Goal: Task Accomplishment & Management: Manage account settings

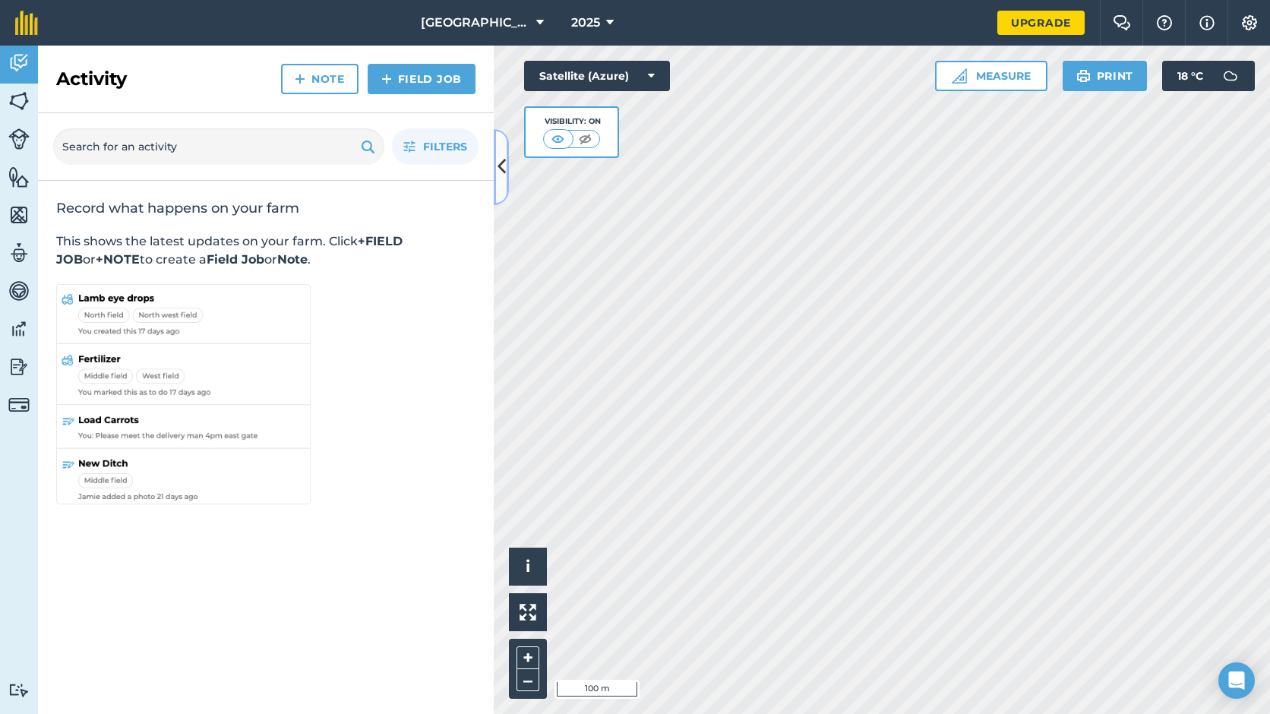
click at [498, 175] on icon at bounding box center [502, 166] width 8 height 27
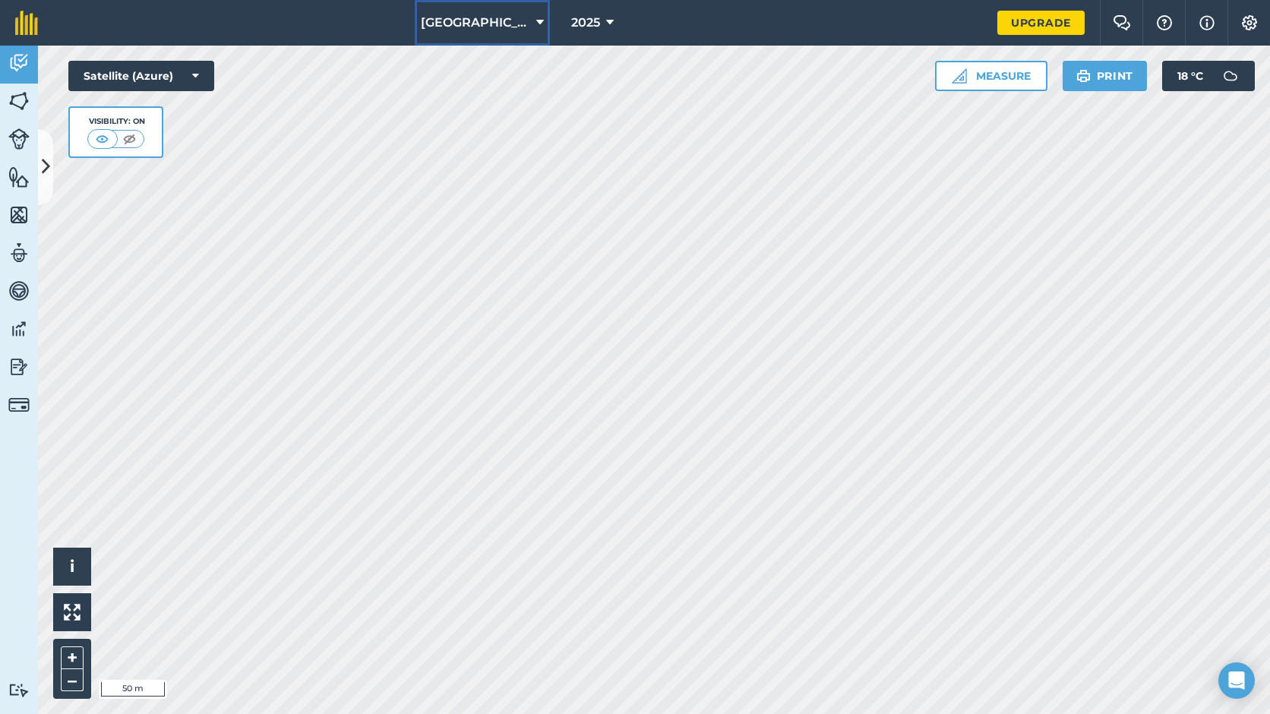
click at [536, 24] on icon at bounding box center [540, 23] width 8 height 18
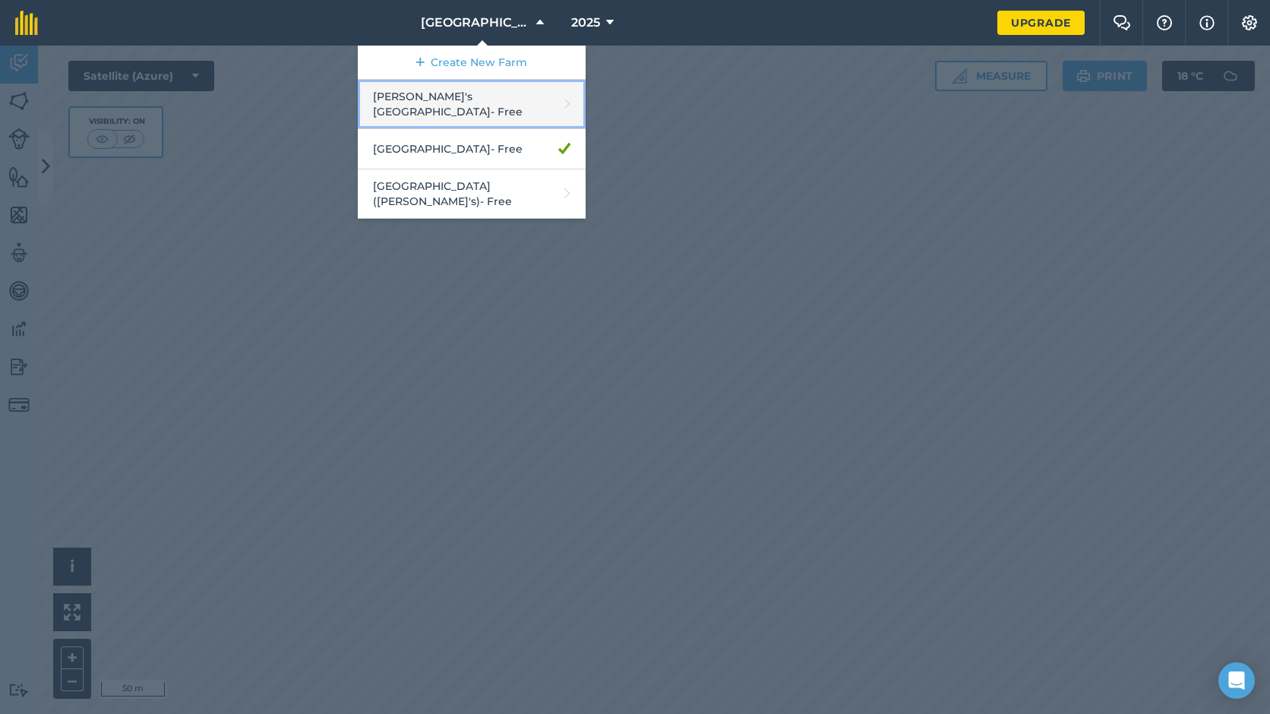
click at [503, 96] on link "[PERSON_NAME]'s [GEOGRAPHIC_DATA] - Free" at bounding box center [472, 104] width 228 height 49
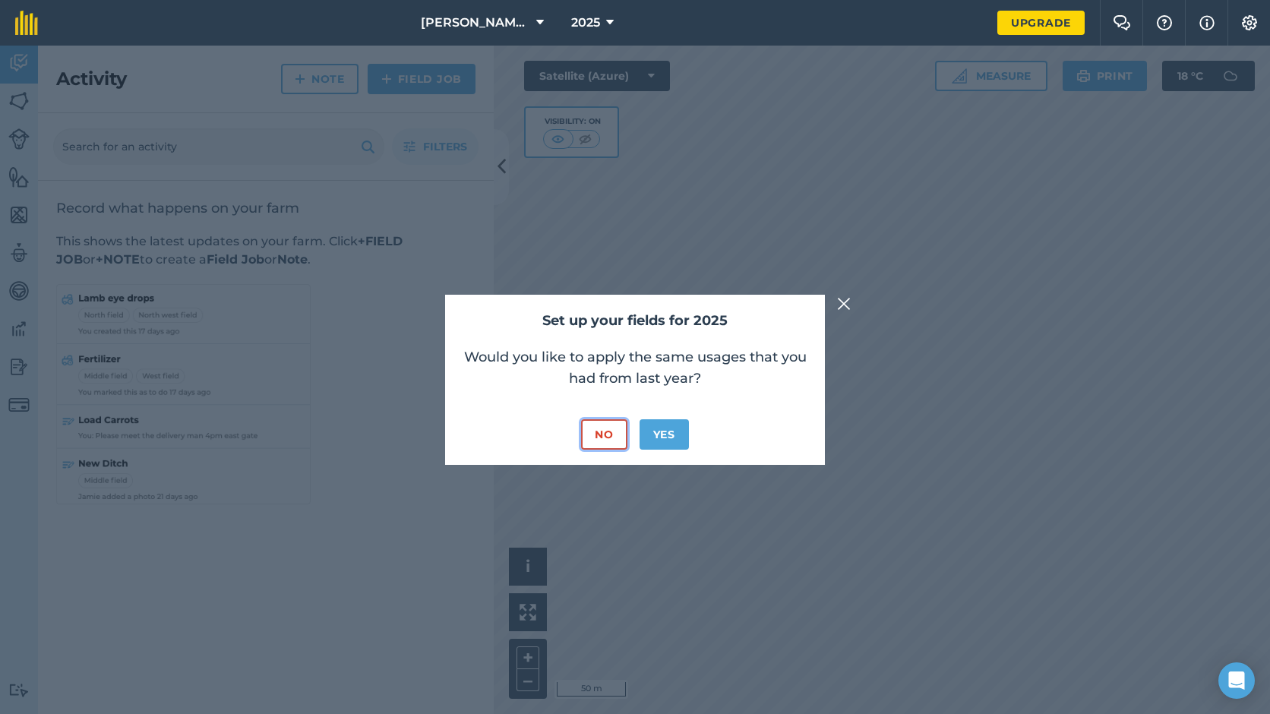
click at [594, 434] on button "No" at bounding box center [604, 434] width 46 height 30
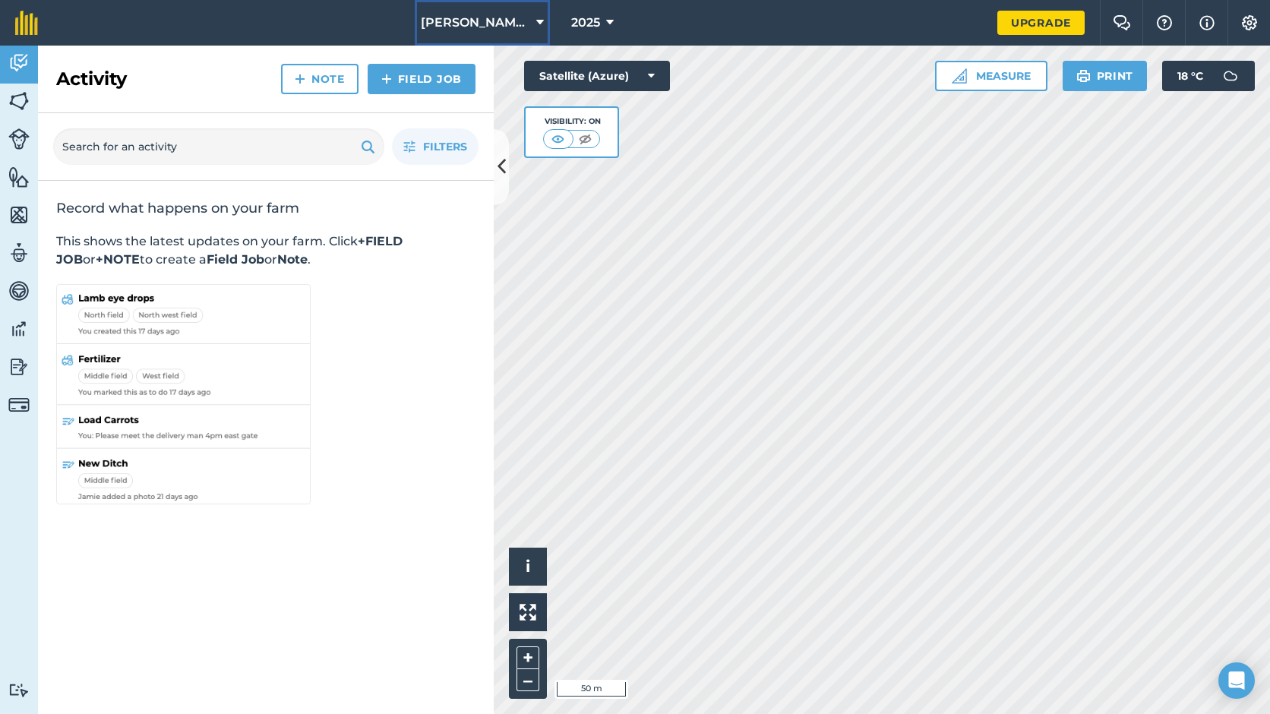
click at [543, 28] on icon at bounding box center [540, 23] width 8 height 18
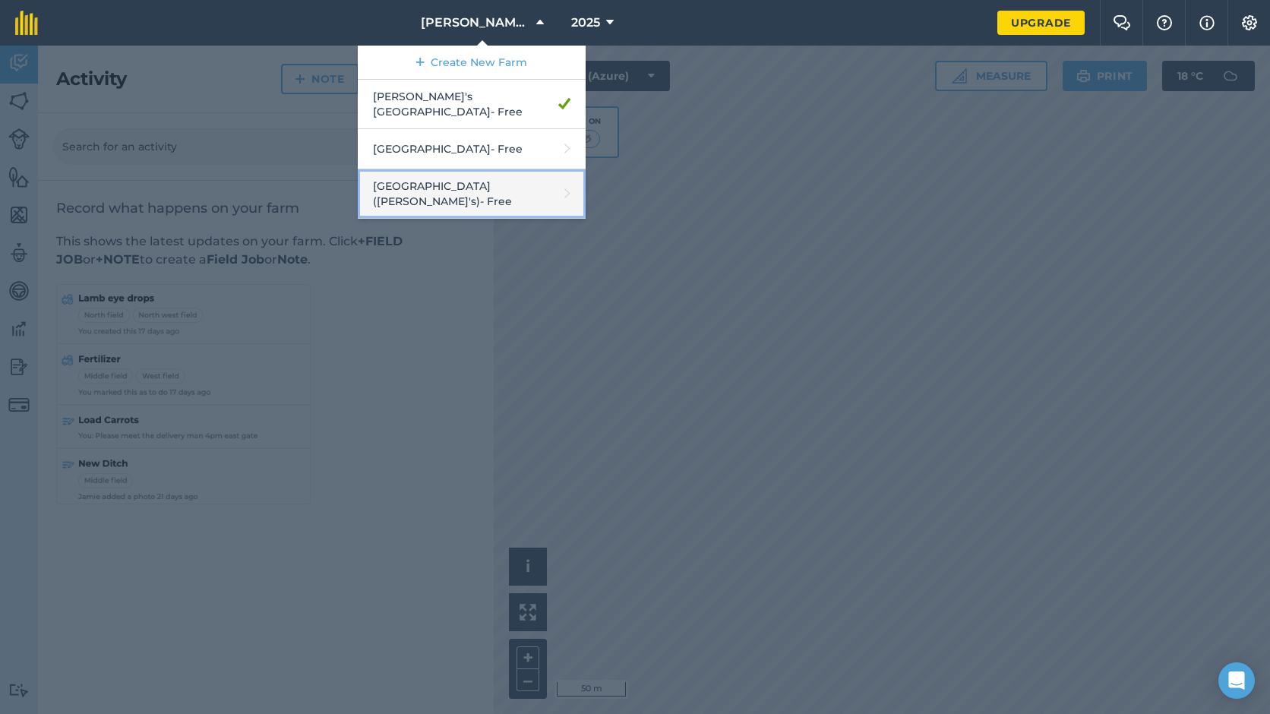
click at [479, 175] on link "Kingsland Farm ([PERSON_NAME]'s) - Free" at bounding box center [472, 193] width 228 height 49
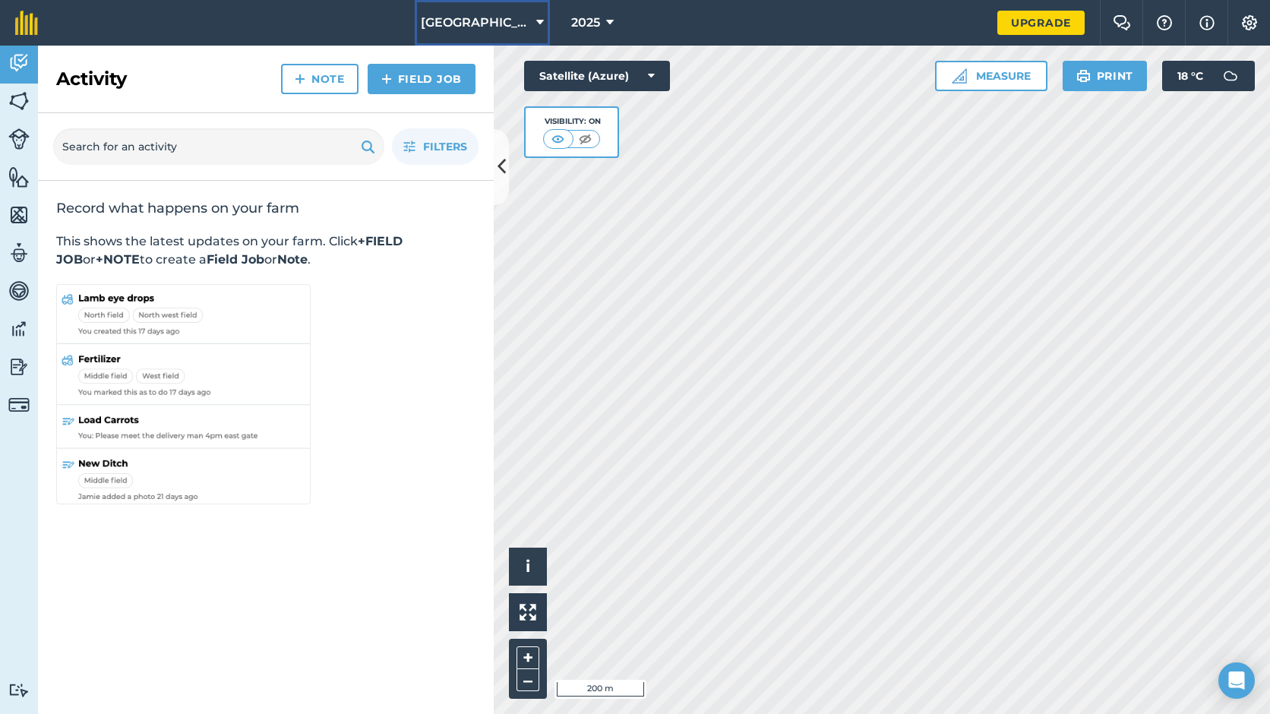
click at [508, 27] on span "[GEOGRAPHIC_DATA] ([PERSON_NAME]'s)" at bounding box center [475, 23] width 109 height 18
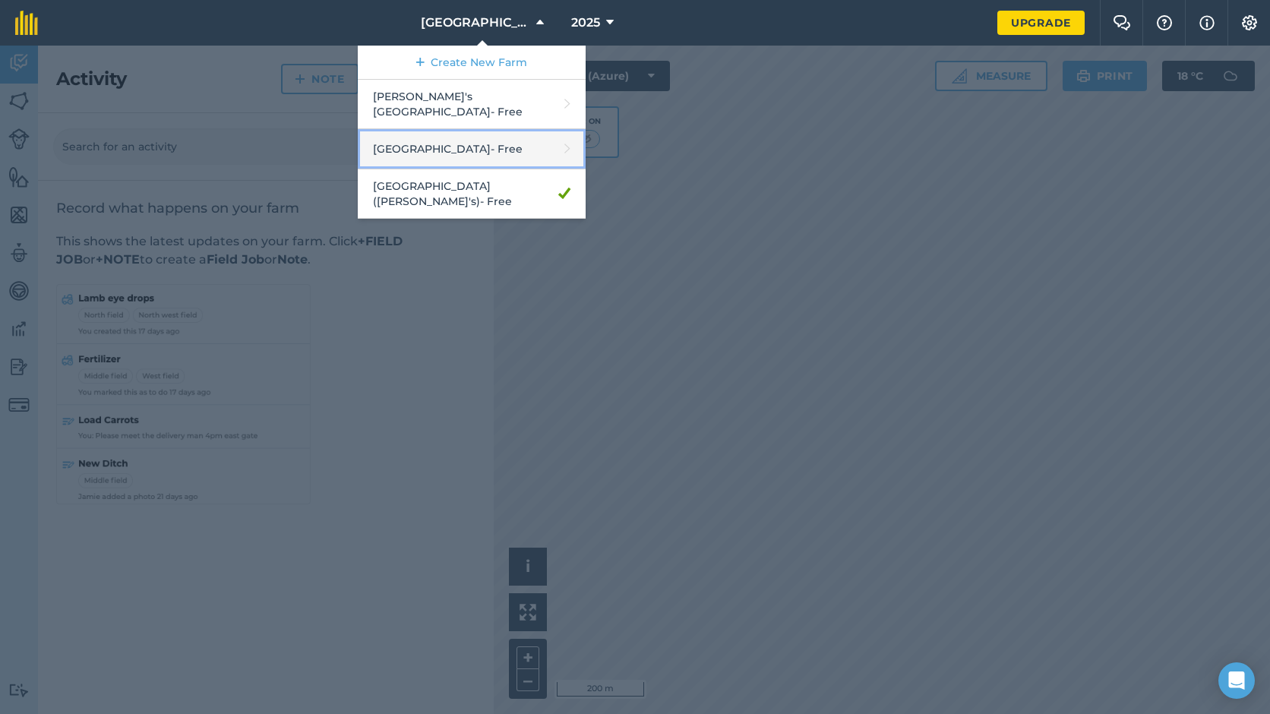
click at [489, 141] on link "[GEOGRAPHIC_DATA] - Free" at bounding box center [472, 149] width 228 height 40
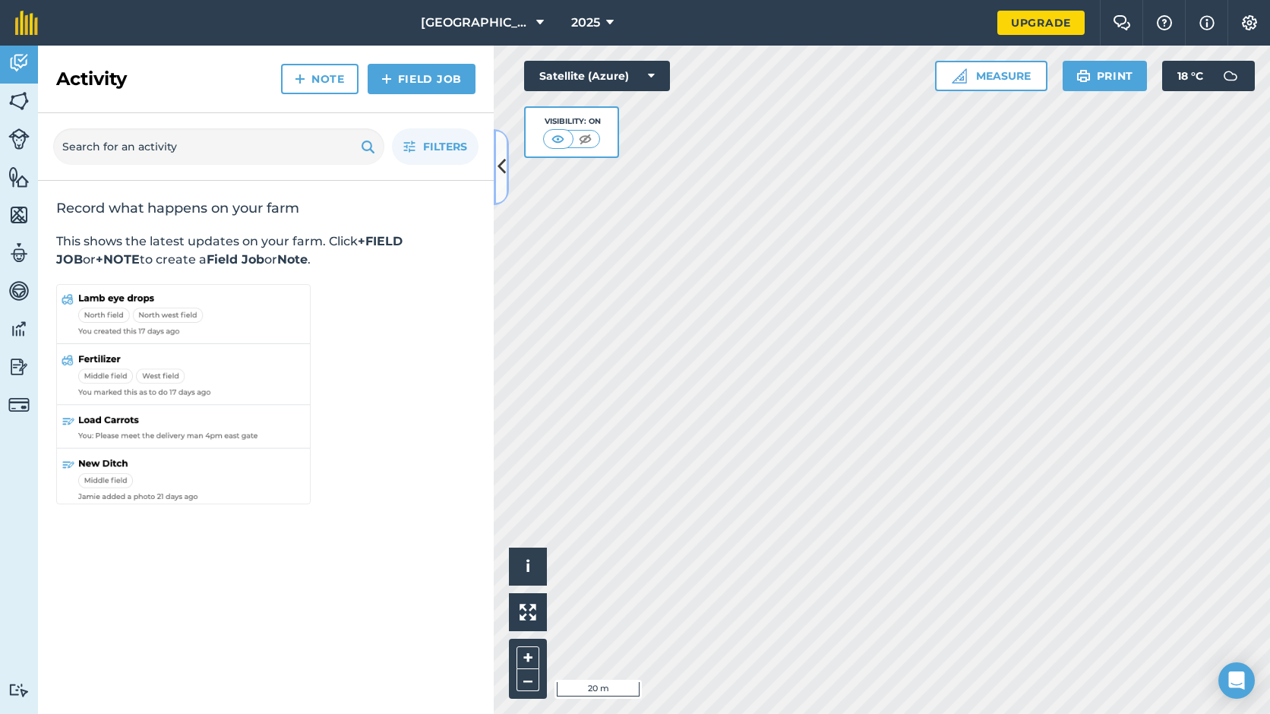
click at [505, 183] on button at bounding box center [501, 167] width 15 height 76
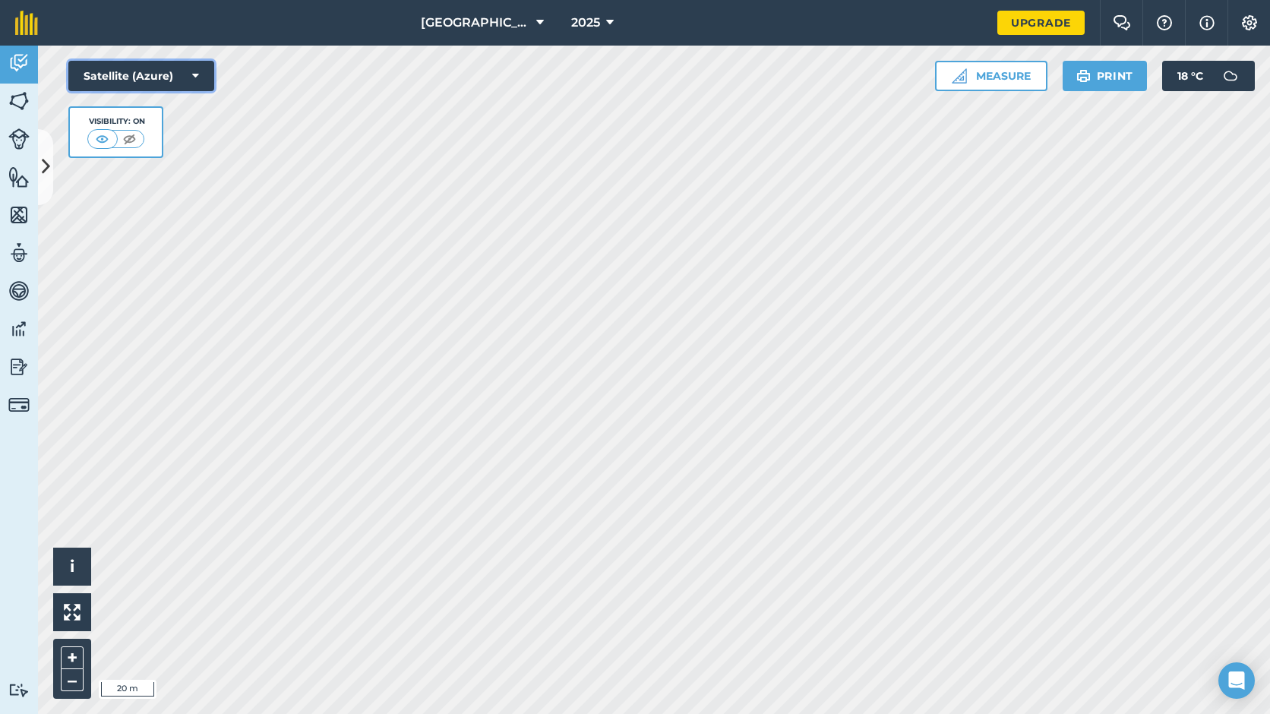
click at [194, 73] on icon at bounding box center [195, 75] width 7 height 15
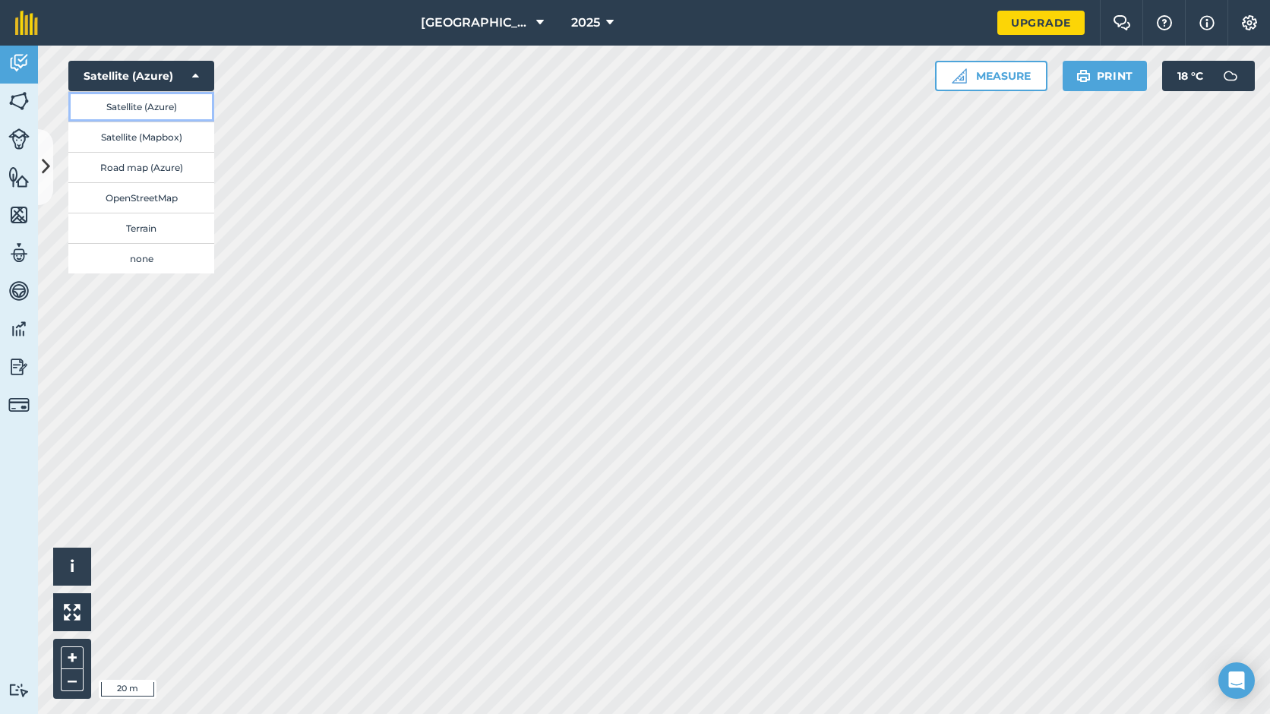
click at [179, 109] on button "Satellite (Azure)" at bounding box center [141, 106] width 146 height 30
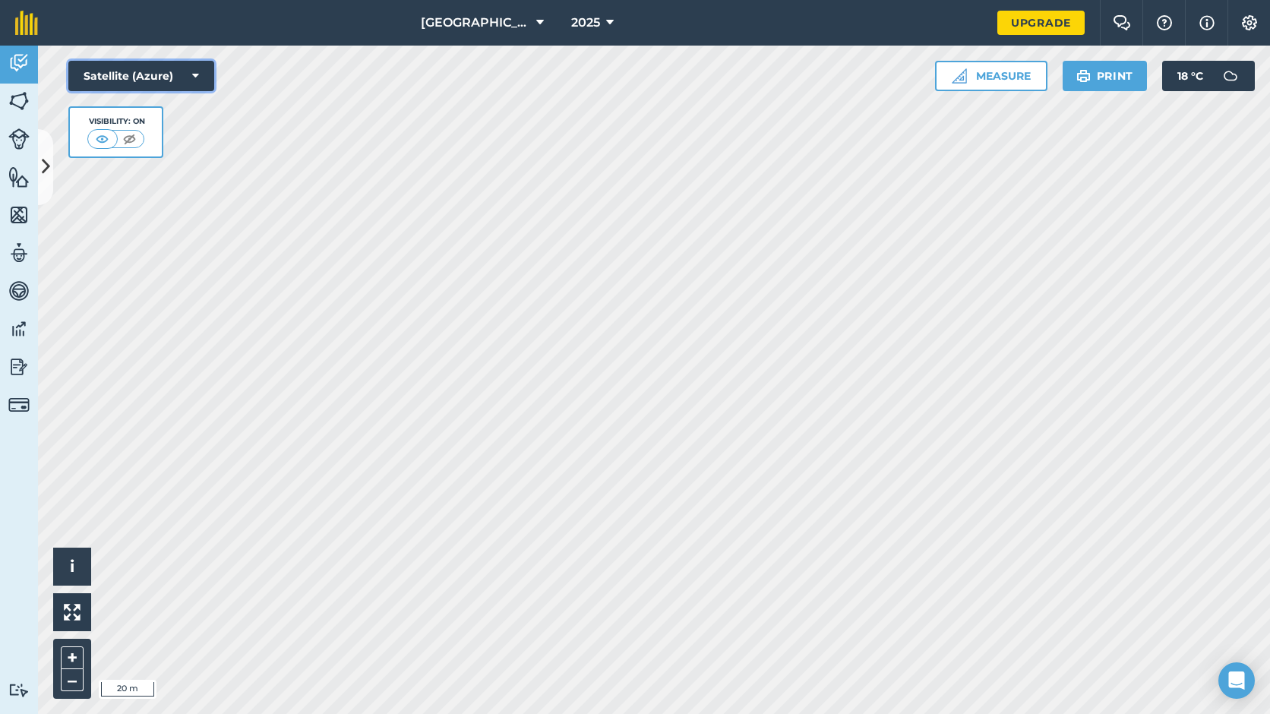
click at [193, 75] on icon at bounding box center [195, 75] width 7 height 15
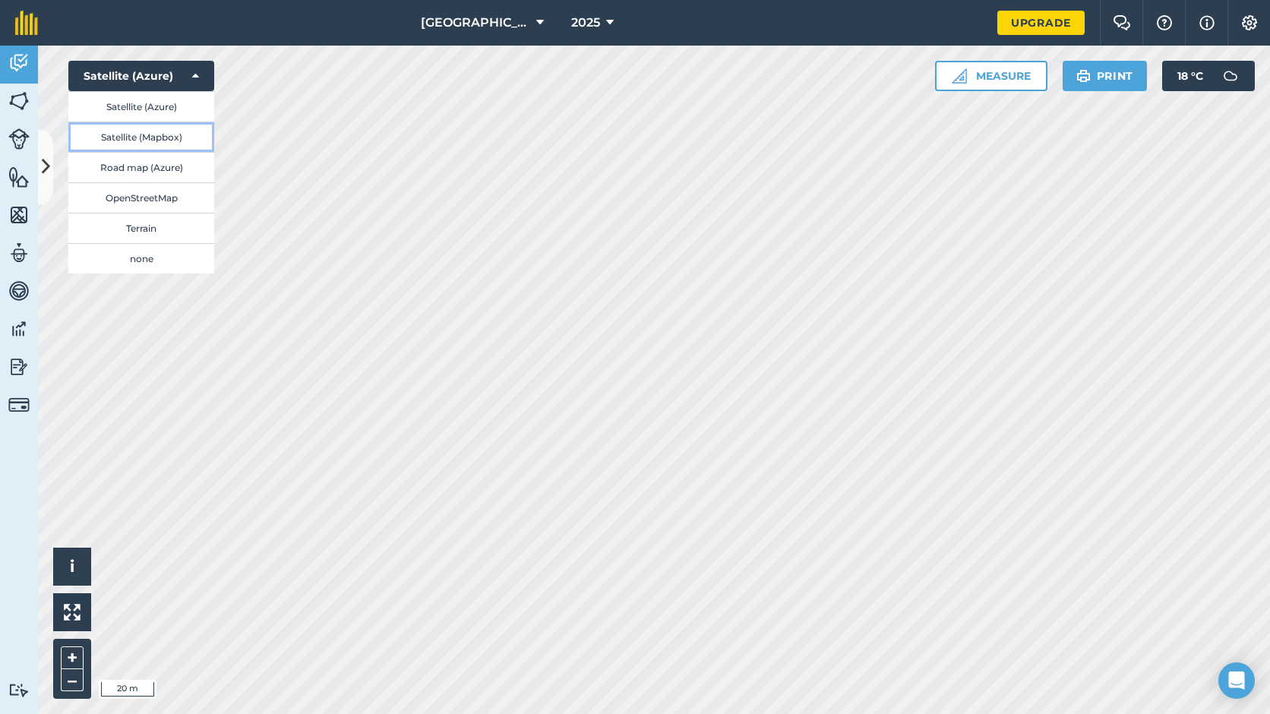
click at [166, 137] on button "Satellite (Mapbox)" at bounding box center [141, 137] width 146 height 30
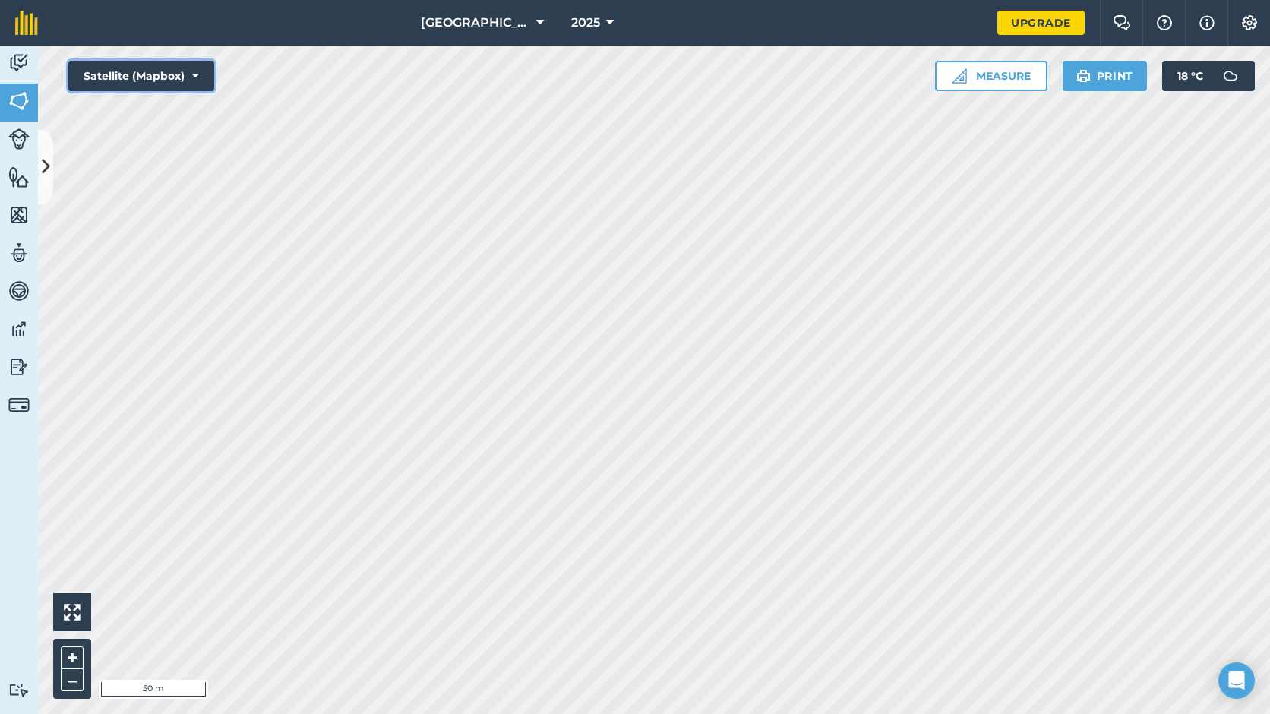
click at [146, 82] on button "Satellite (Mapbox)" at bounding box center [141, 76] width 146 height 30
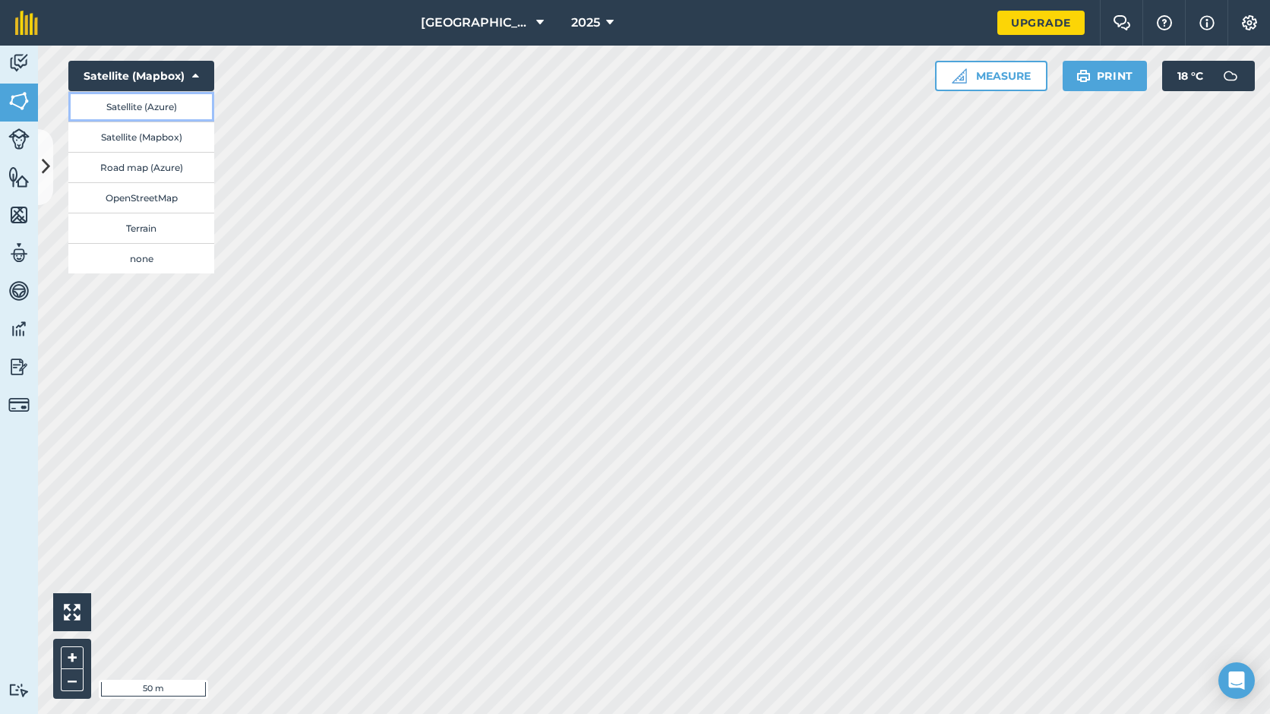
click at [131, 103] on button "Satellite (Azure)" at bounding box center [141, 106] width 146 height 30
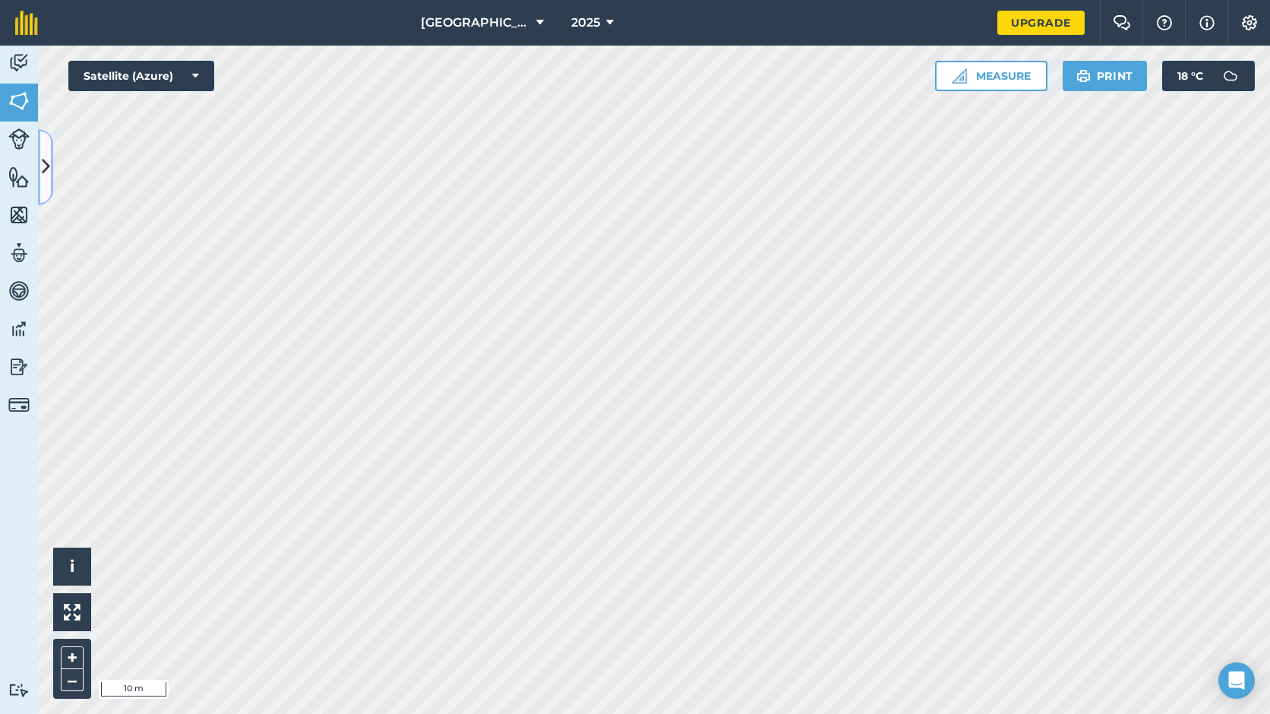
click at [48, 163] on icon at bounding box center [46, 166] width 8 height 27
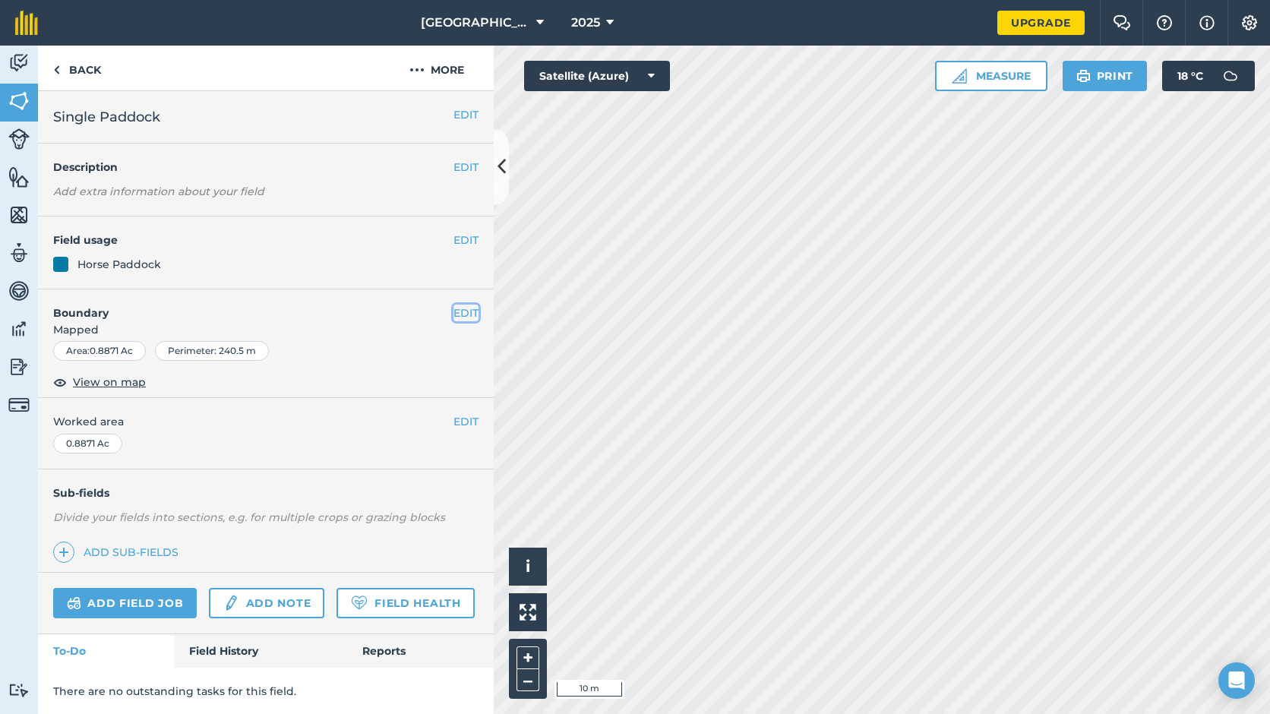
click at [453, 311] on button "EDIT" at bounding box center [465, 313] width 25 height 17
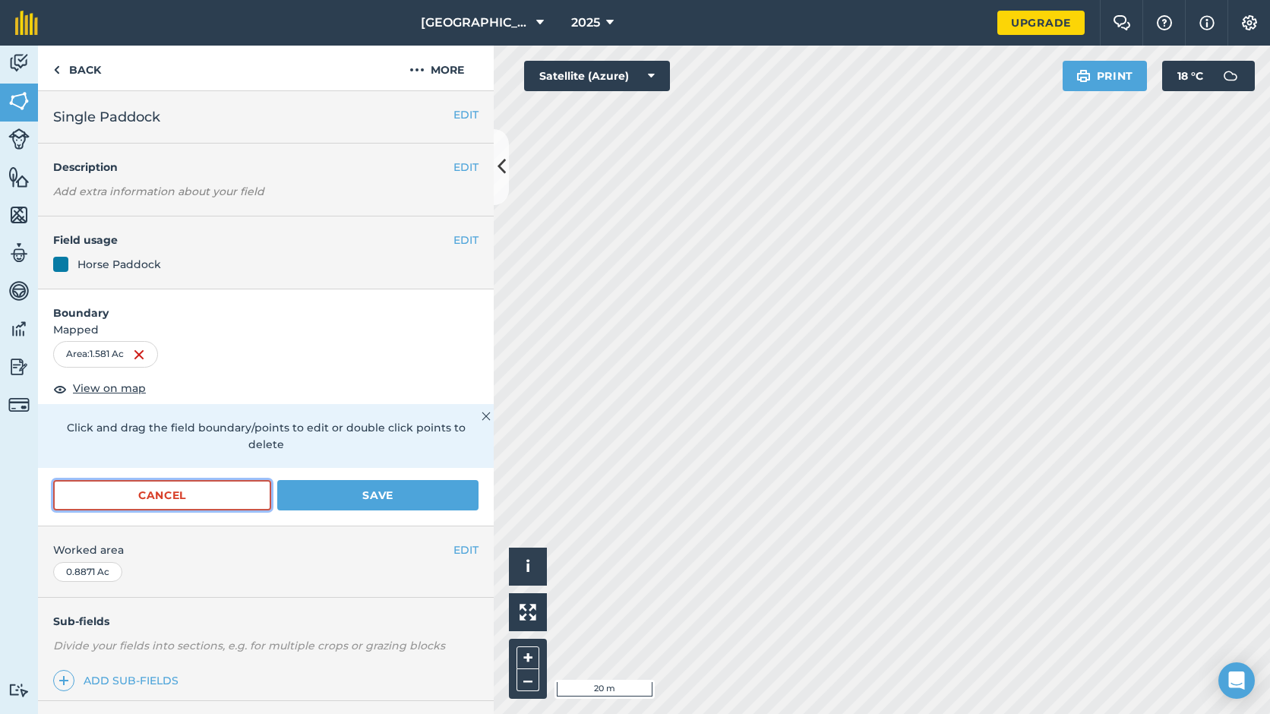
click at [245, 494] on button "Cancel" at bounding box center [162, 495] width 218 height 30
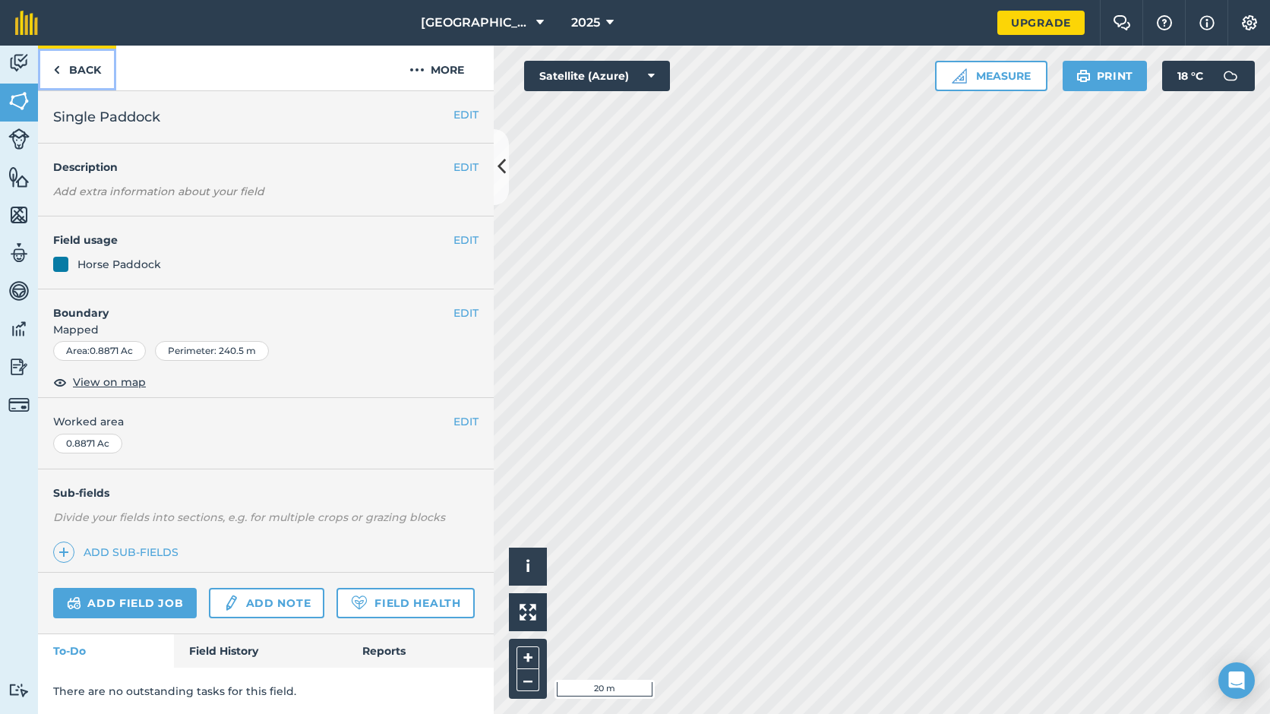
click at [79, 75] on link "Back" at bounding box center [77, 68] width 78 height 45
click at [71, 77] on link "Back" at bounding box center [77, 68] width 78 height 45
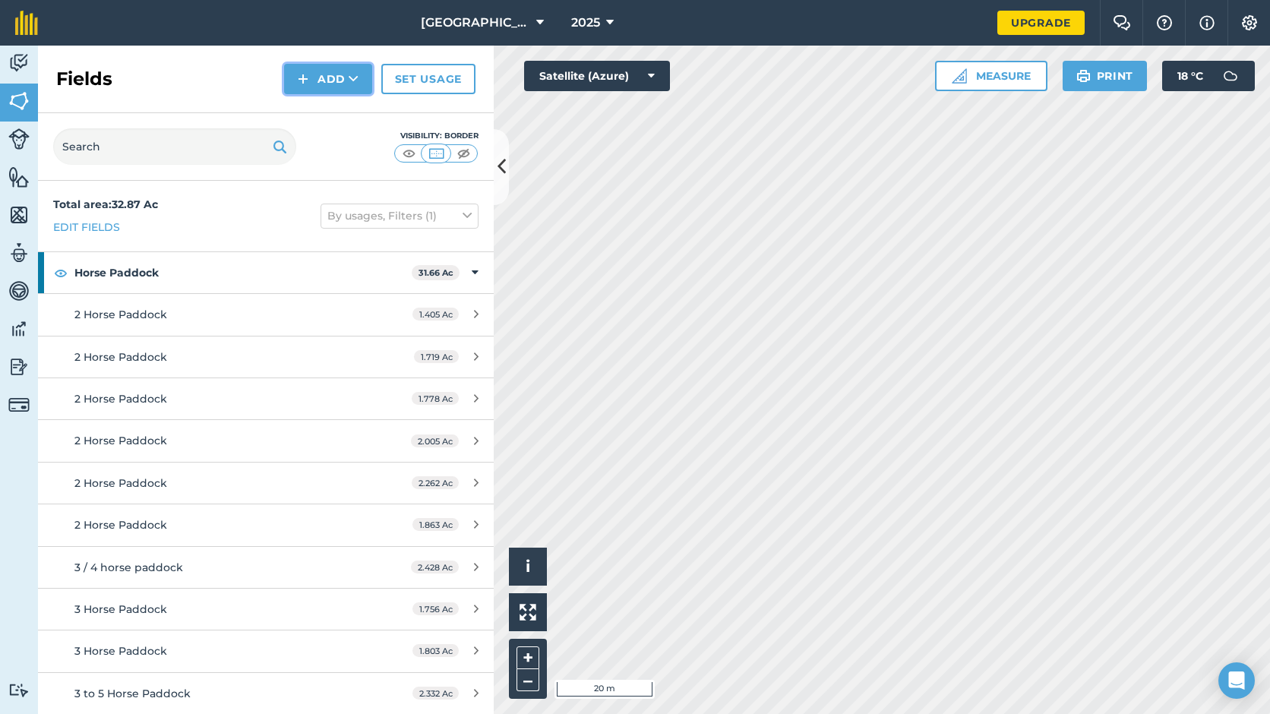
click at [318, 83] on button "Add" at bounding box center [328, 79] width 88 height 30
click at [322, 77] on button "Add" at bounding box center [328, 79] width 88 height 30
click at [326, 119] on link "Draw" at bounding box center [328, 112] width 84 height 33
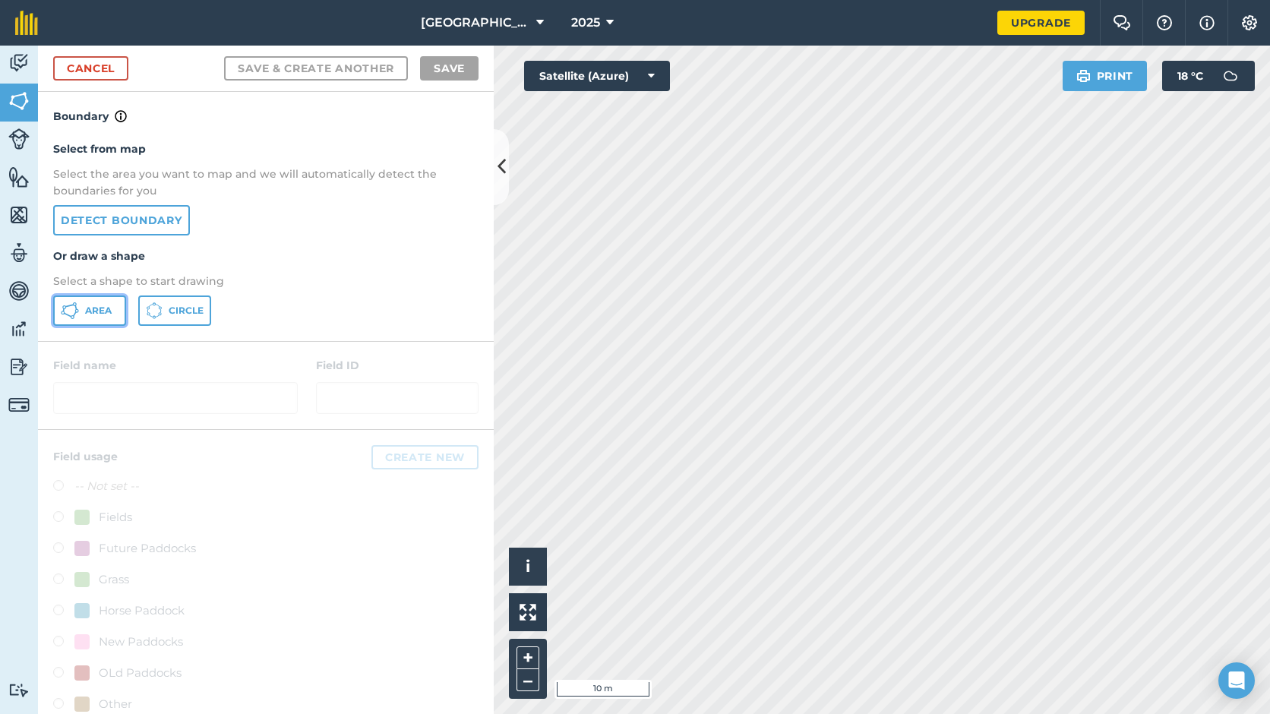
click at [95, 305] on span "Area" at bounding box center [98, 311] width 27 height 12
click at [930, 43] on nav "[GEOGRAPHIC_DATA] 2025" at bounding box center [525, 23] width 944 height 46
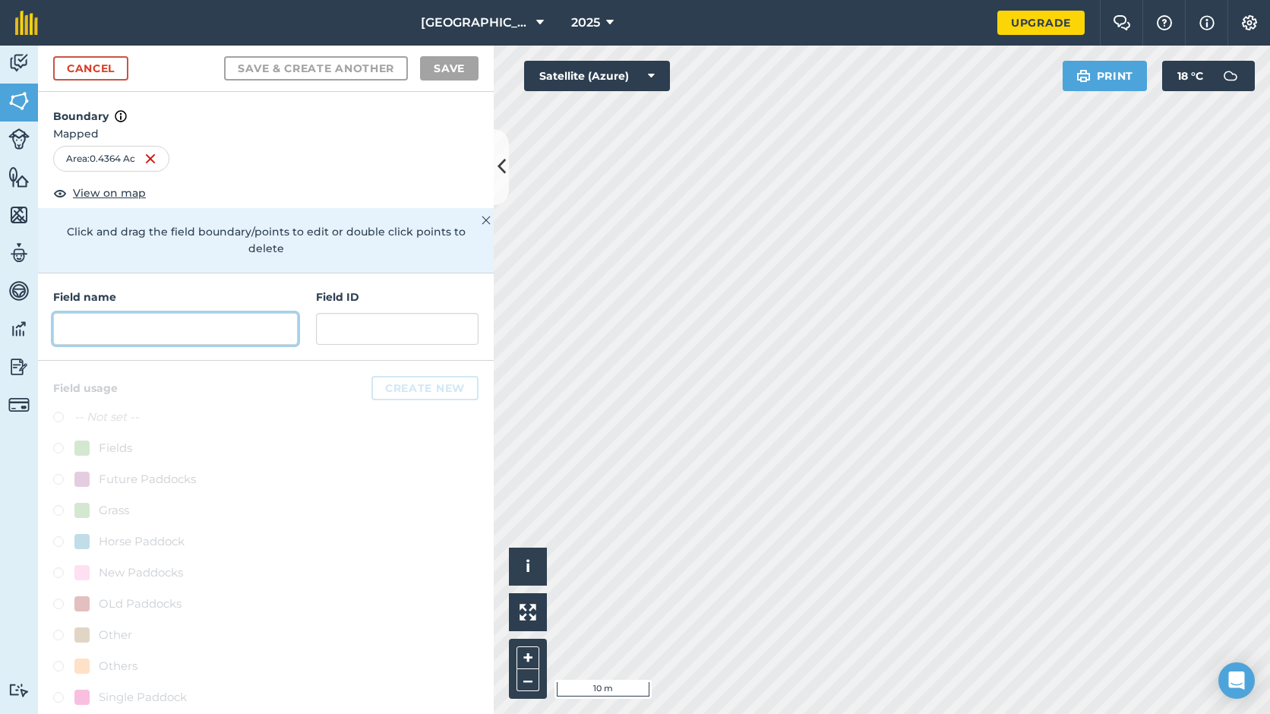
click at [283, 330] on input "text" at bounding box center [175, 329] width 245 height 32
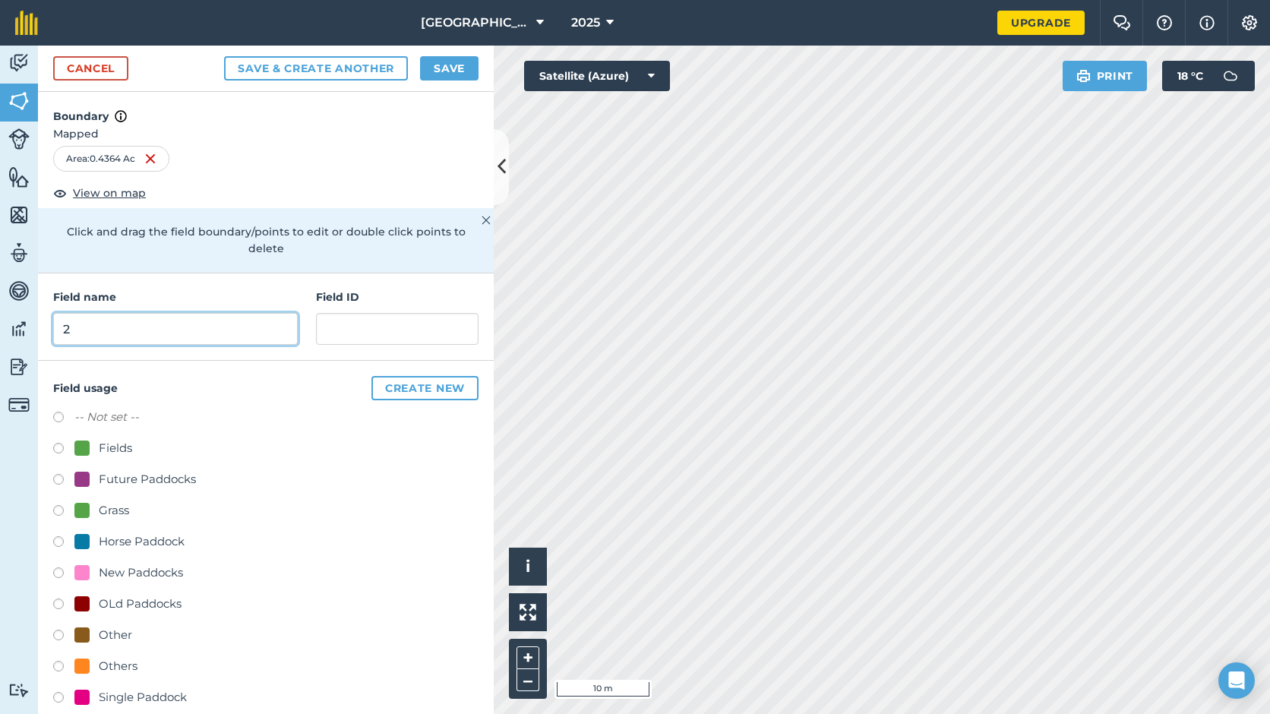
type input "2"
click at [462, 74] on button "Save" at bounding box center [449, 68] width 58 height 24
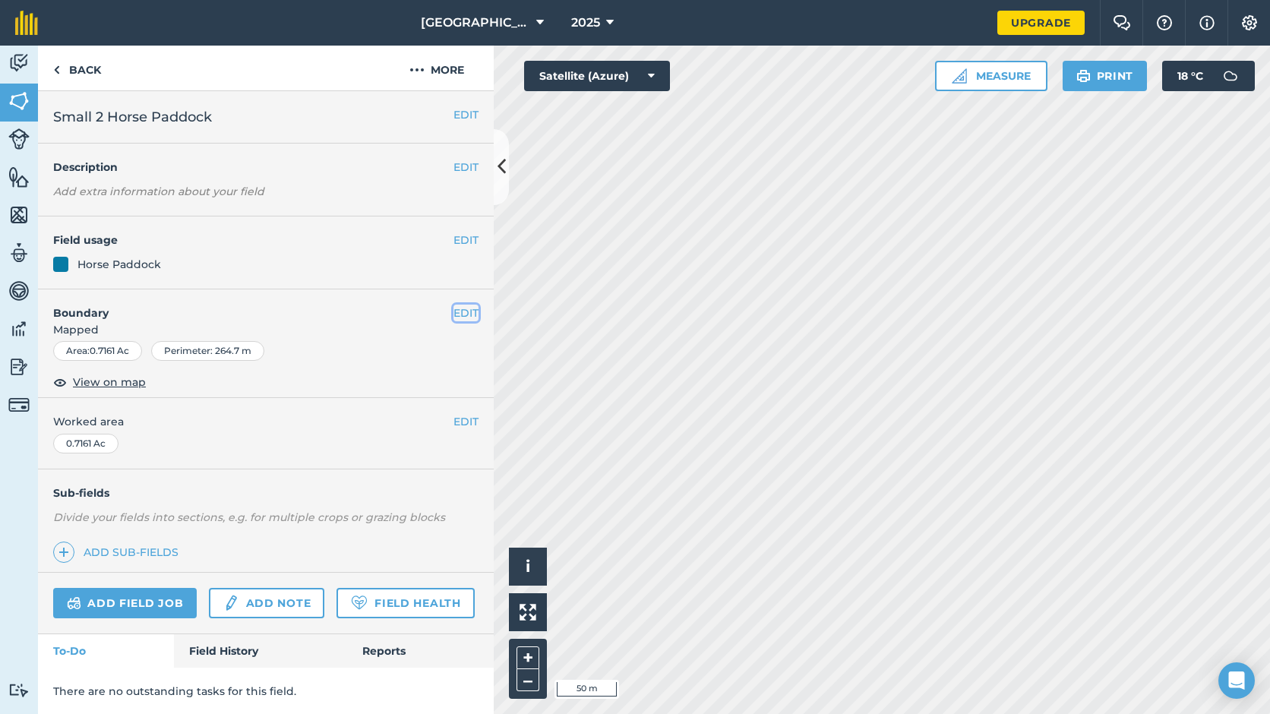
click at [463, 311] on button "EDIT" at bounding box center [465, 313] width 25 height 17
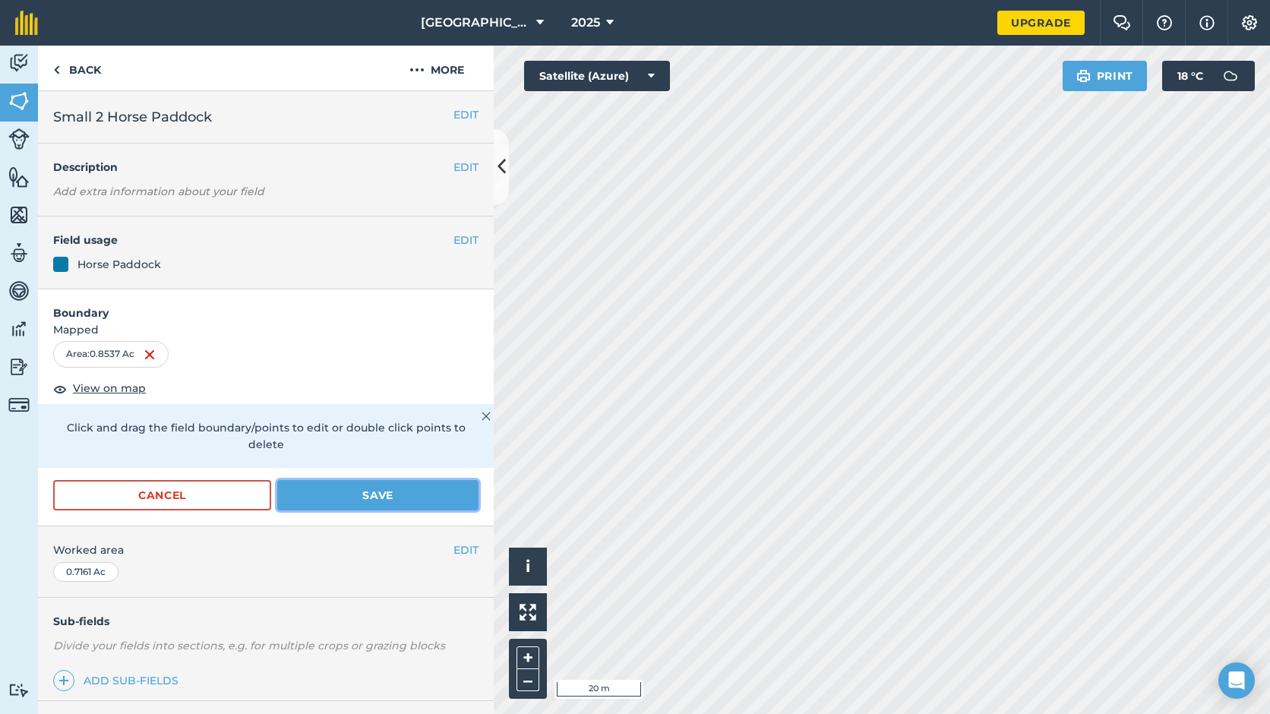
click at [388, 493] on button "Save" at bounding box center [377, 495] width 201 height 30
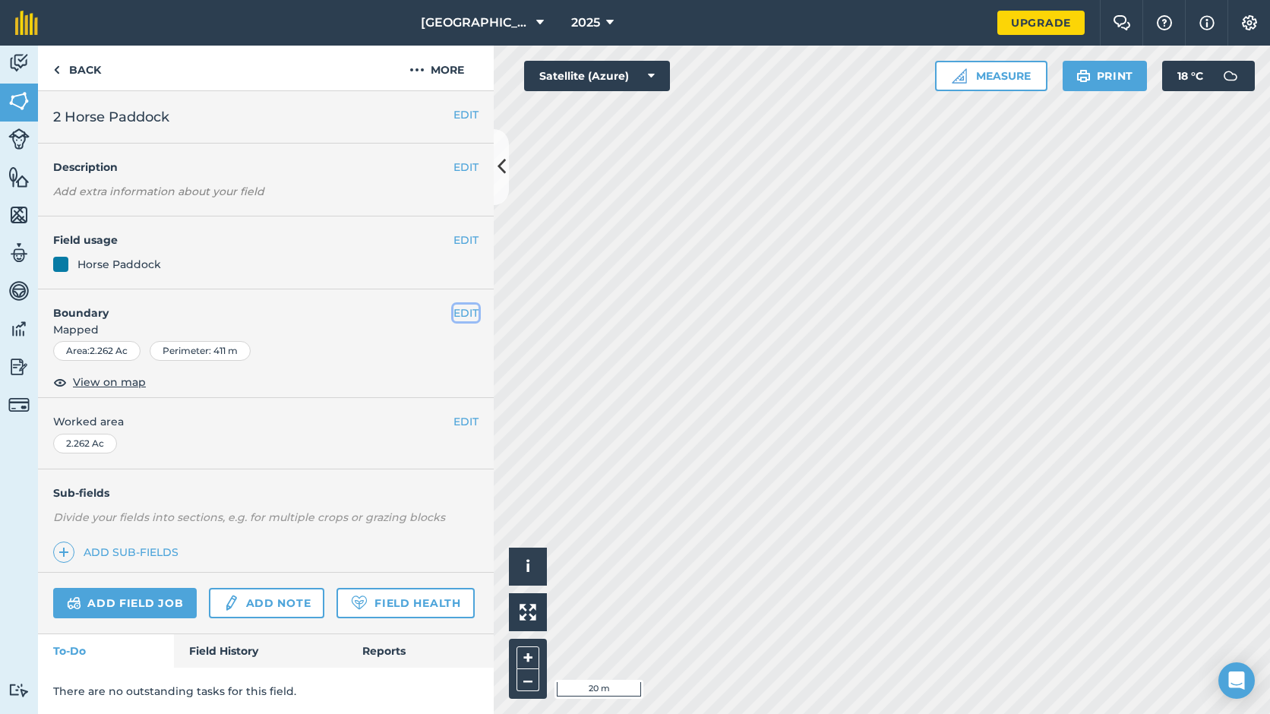
click at [458, 313] on button "EDIT" at bounding box center [465, 313] width 25 height 17
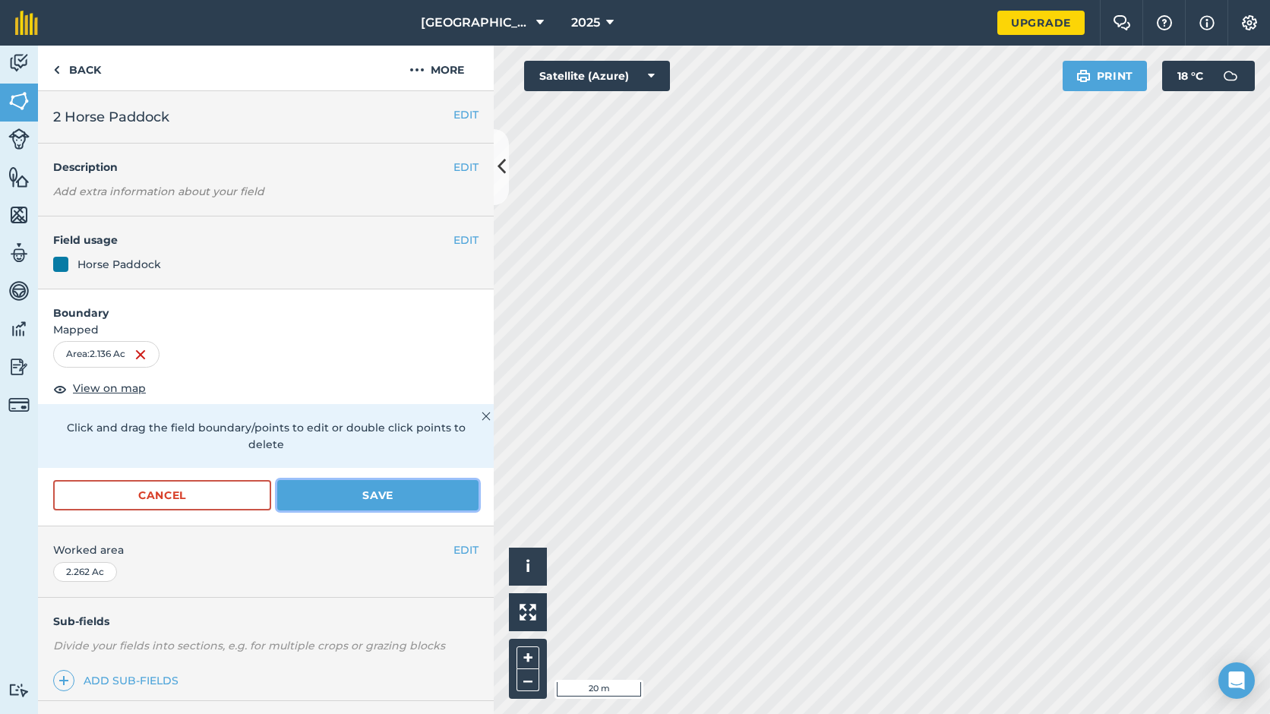
click at [438, 494] on button "Save" at bounding box center [377, 495] width 201 height 30
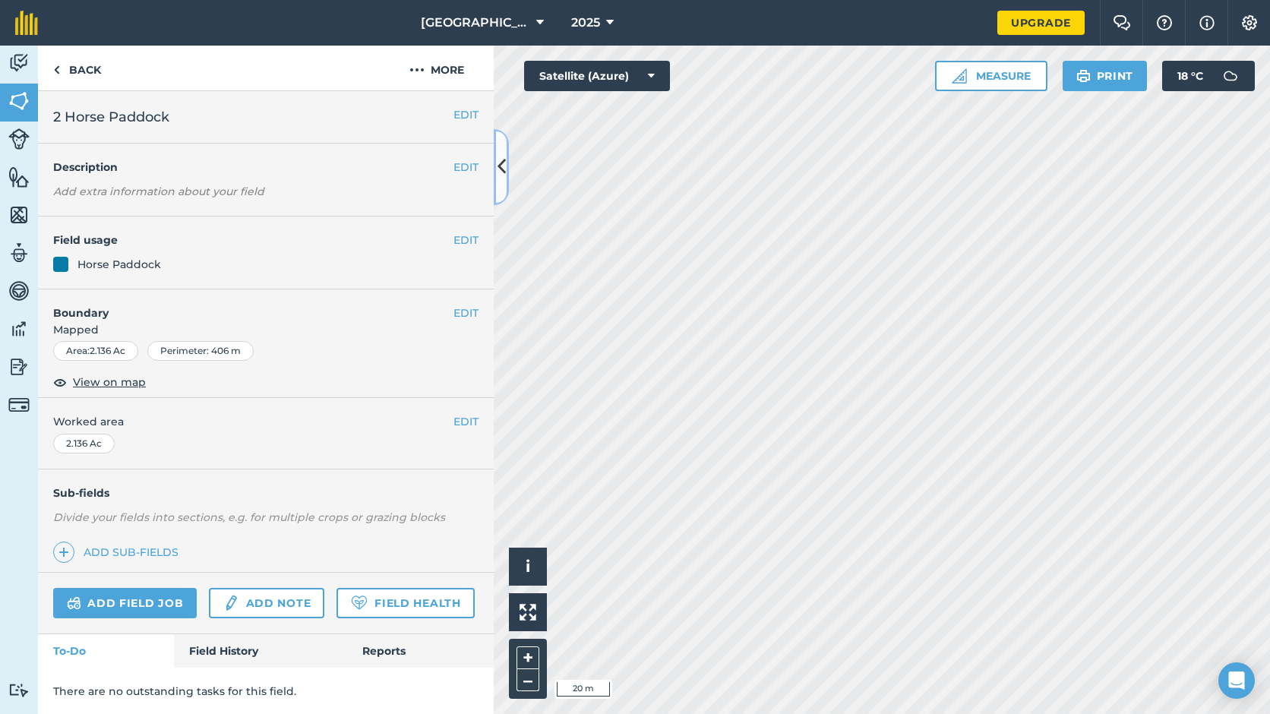
click at [501, 172] on icon at bounding box center [502, 166] width 8 height 27
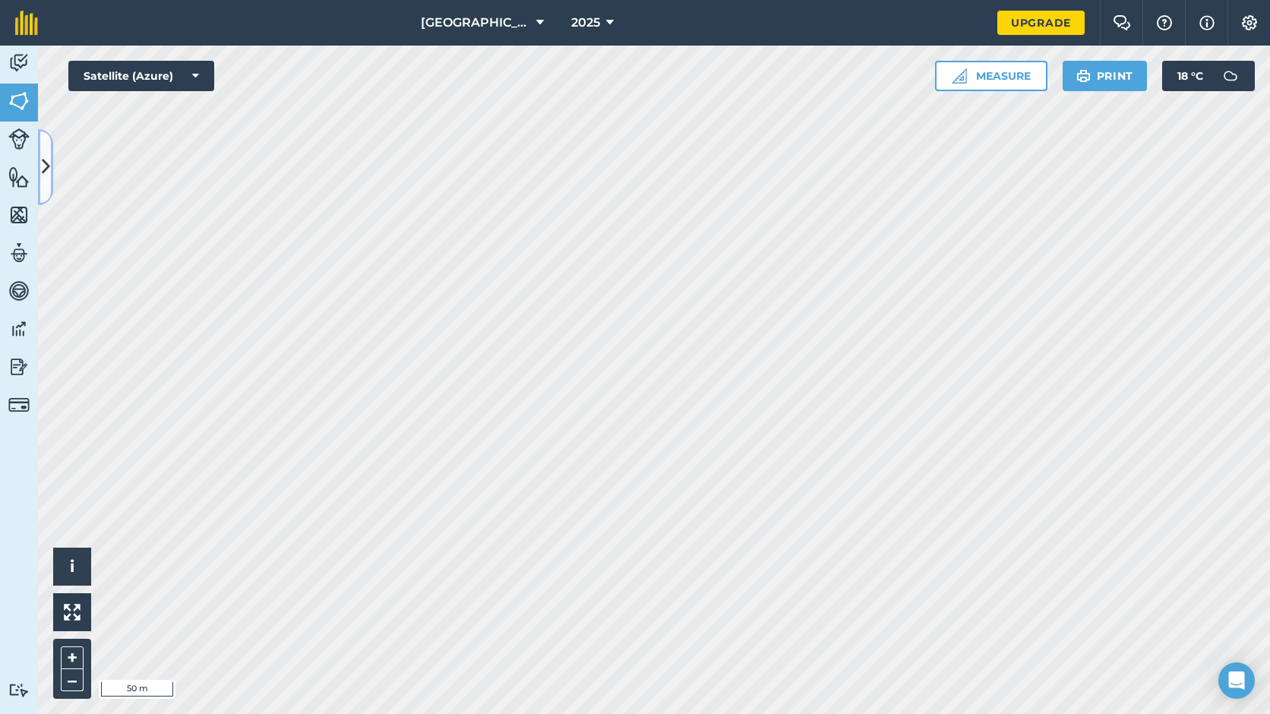
click at [39, 161] on button at bounding box center [45, 167] width 15 height 76
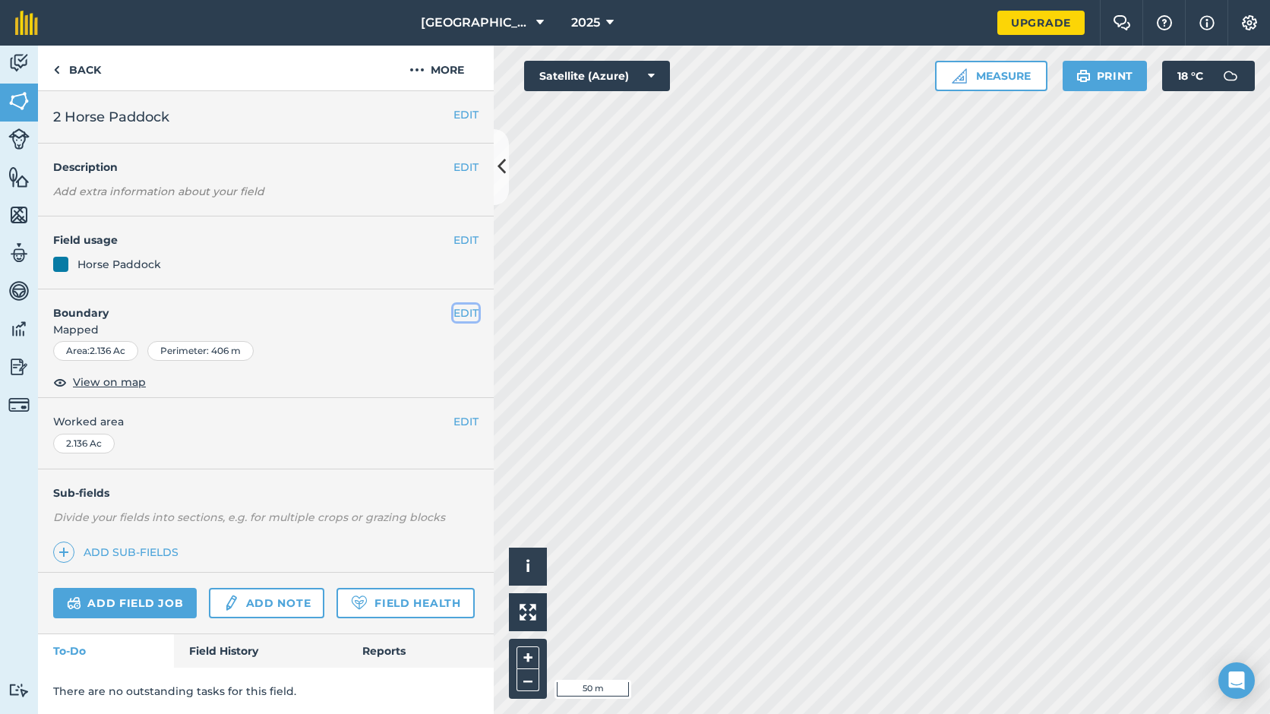
click at [453, 314] on button "EDIT" at bounding box center [465, 313] width 25 height 17
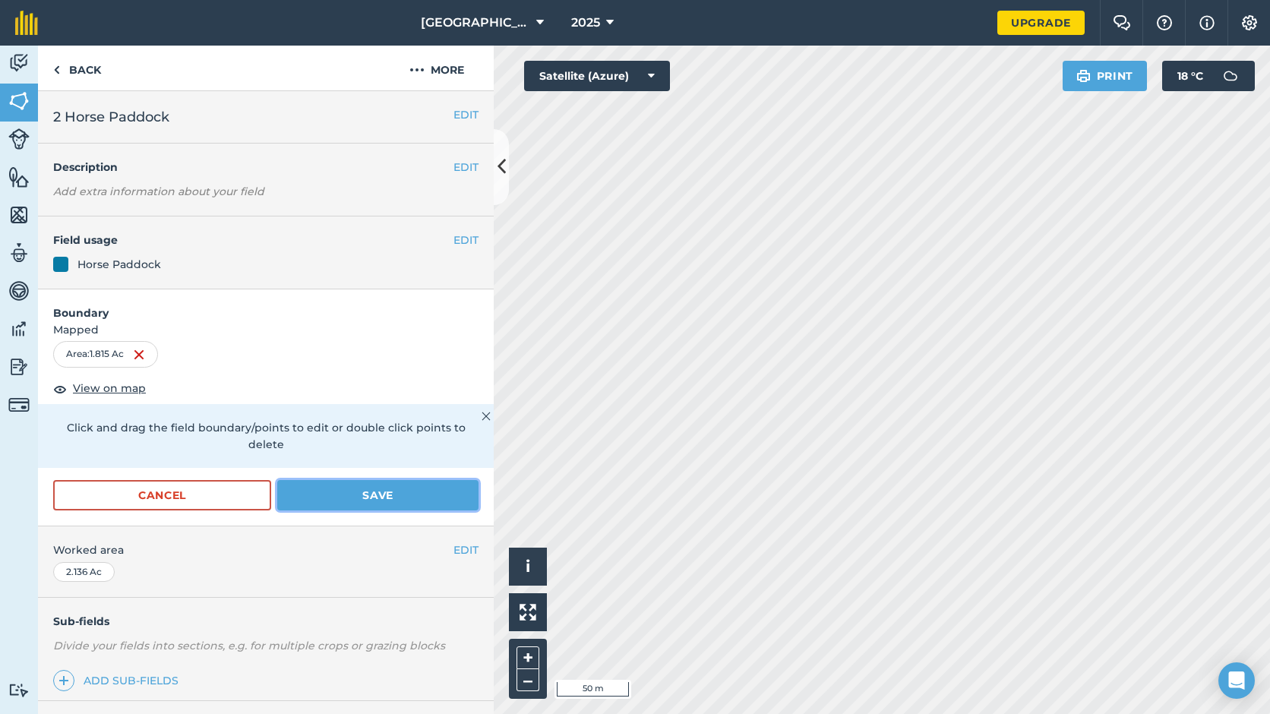
click at [428, 488] on button "Save" at bounding box center [377, 495] width 201 height 30
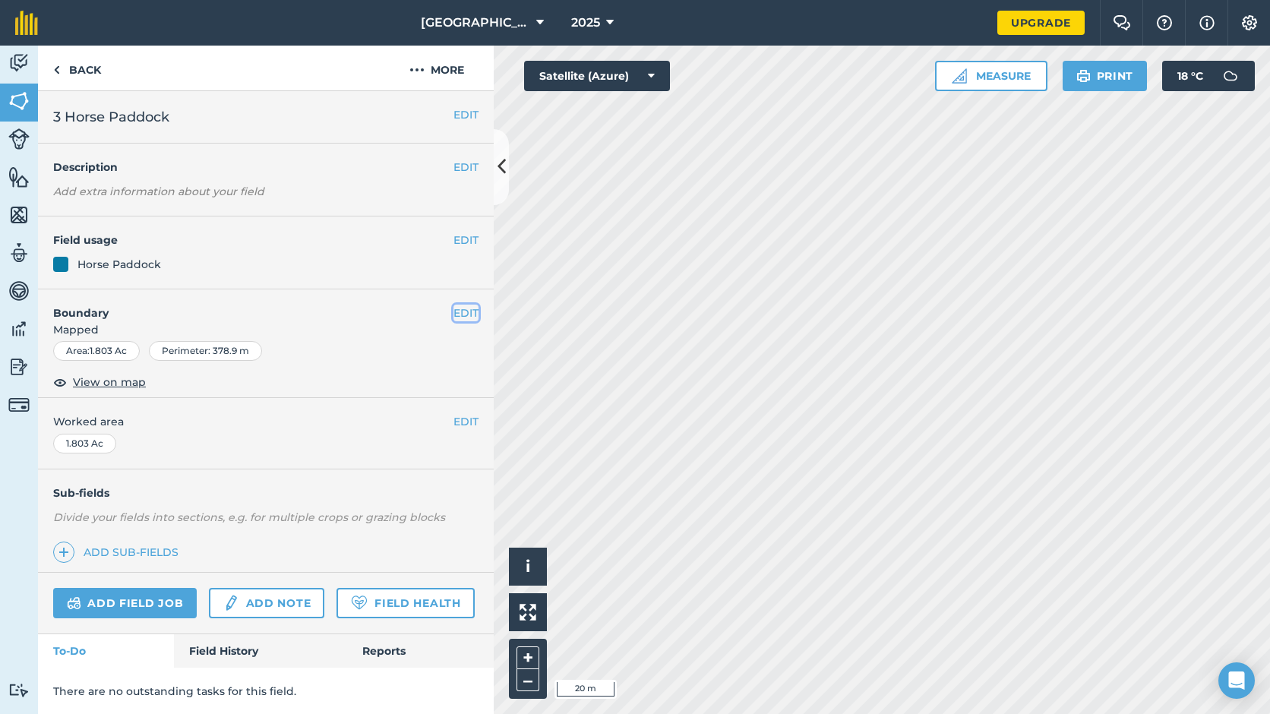
click at [453, 314] on button "EDIT" at bounding box center [465, 313] width 25 height 17
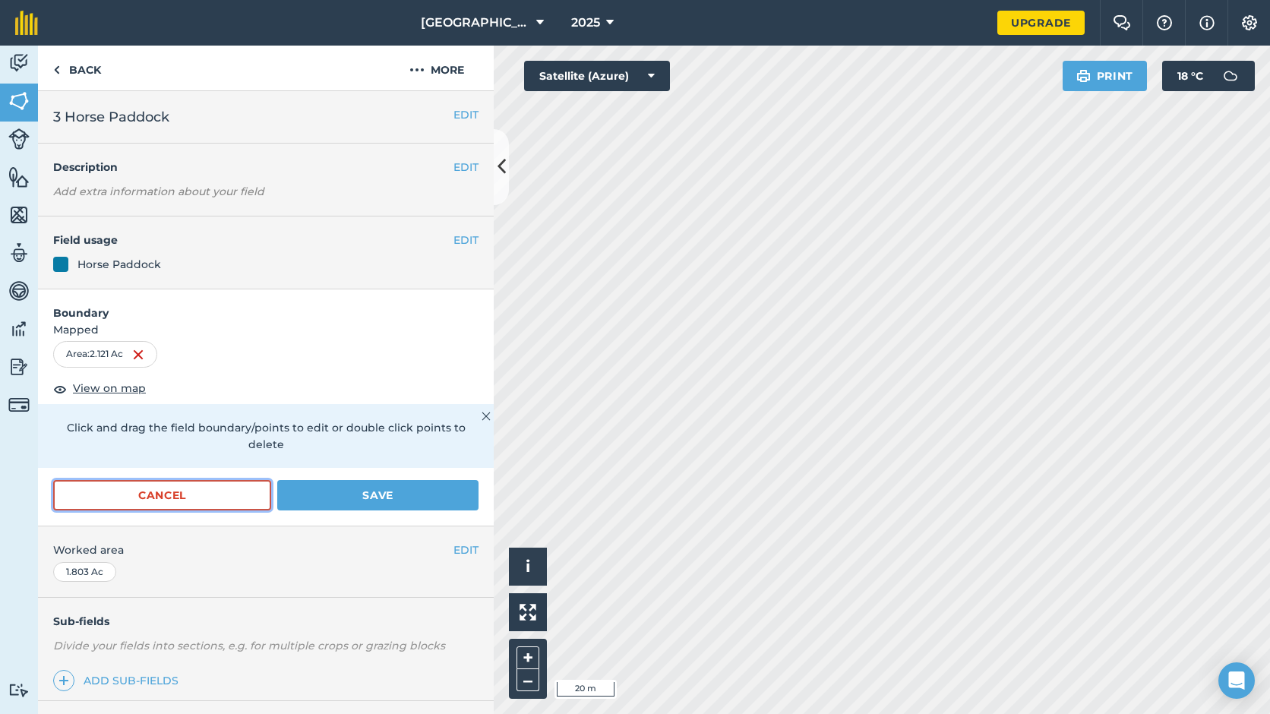
click at [182, 499] on button "Cancel" at bounding box center [162, 495] width 218 height 30
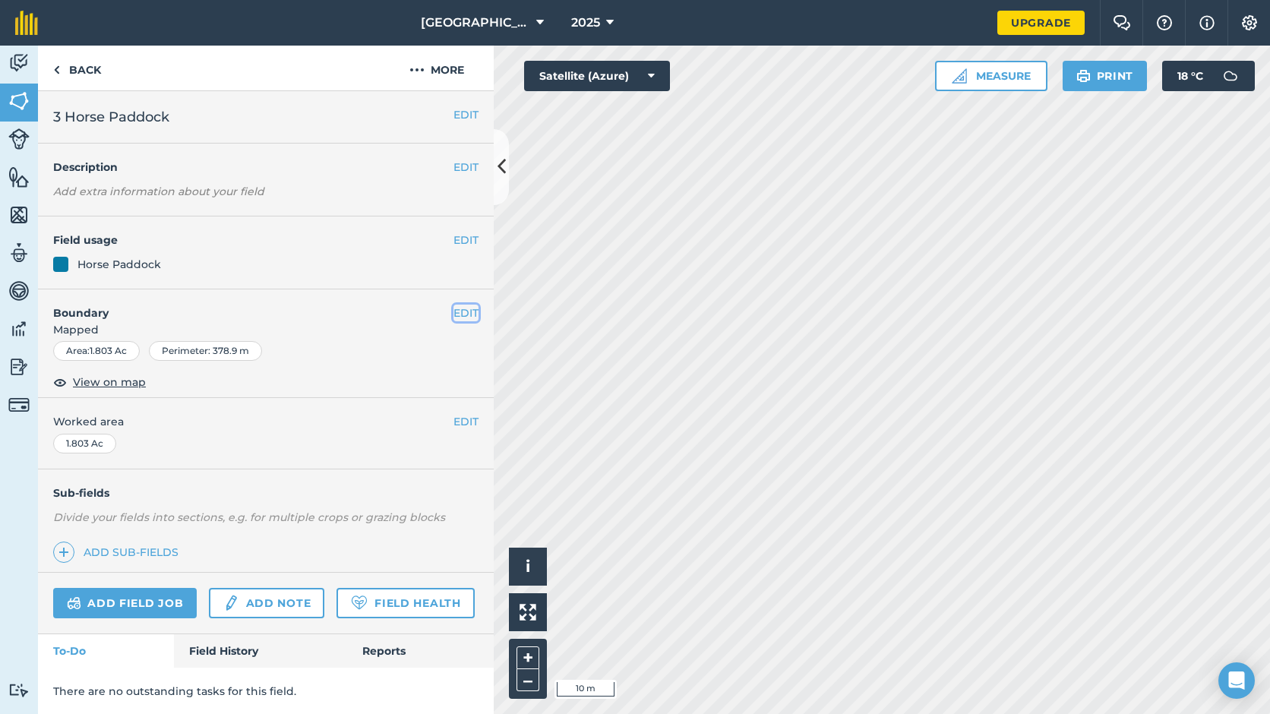
click at [461, 316] on button "EDIT" at bounding box center [465, 313] width 25 height 17
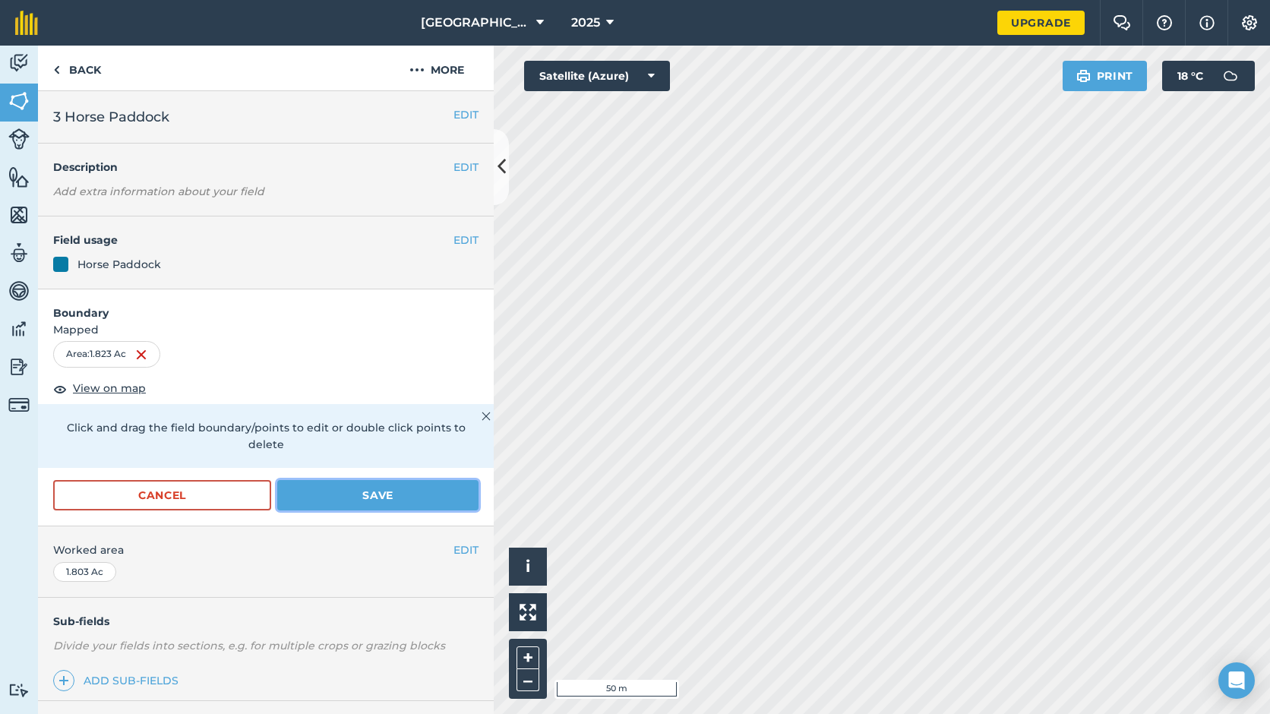
click at [446, 498] on button "Save" at bounding box center [377, 495] width 201 height 30
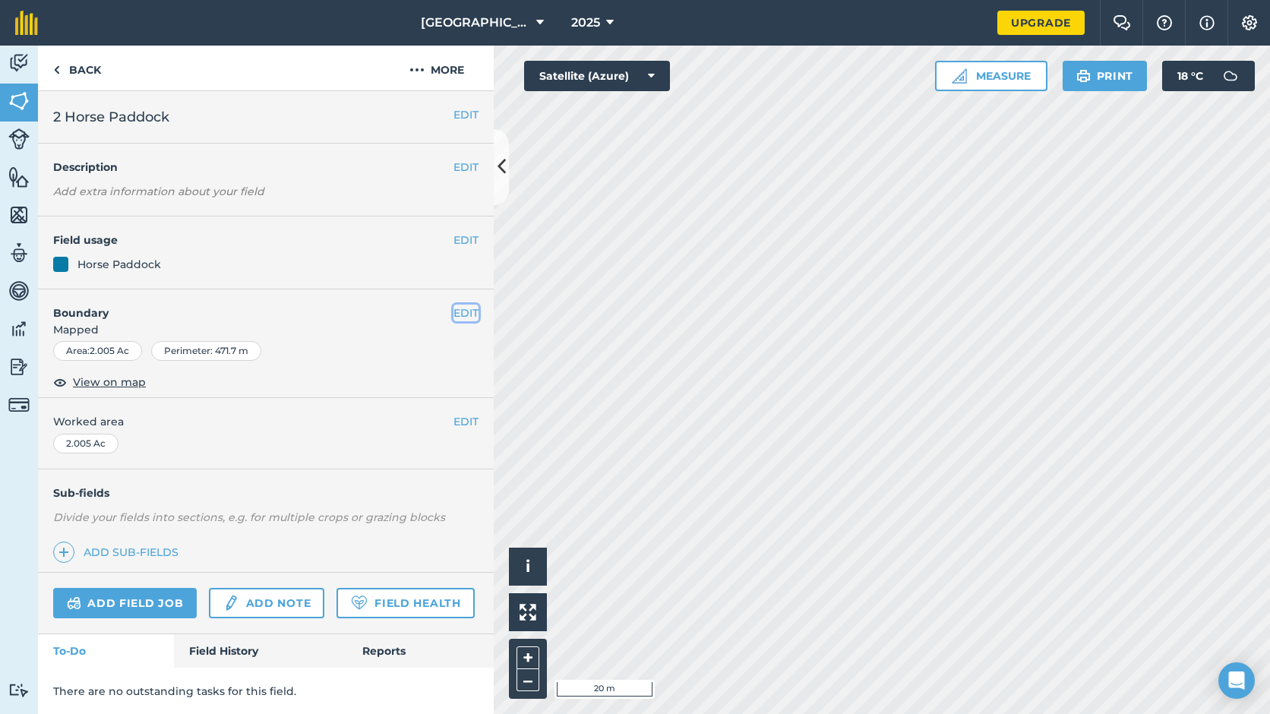
click at [453, 312] on button "EDIT" at bounding box center [465, 313] width 25 height 17
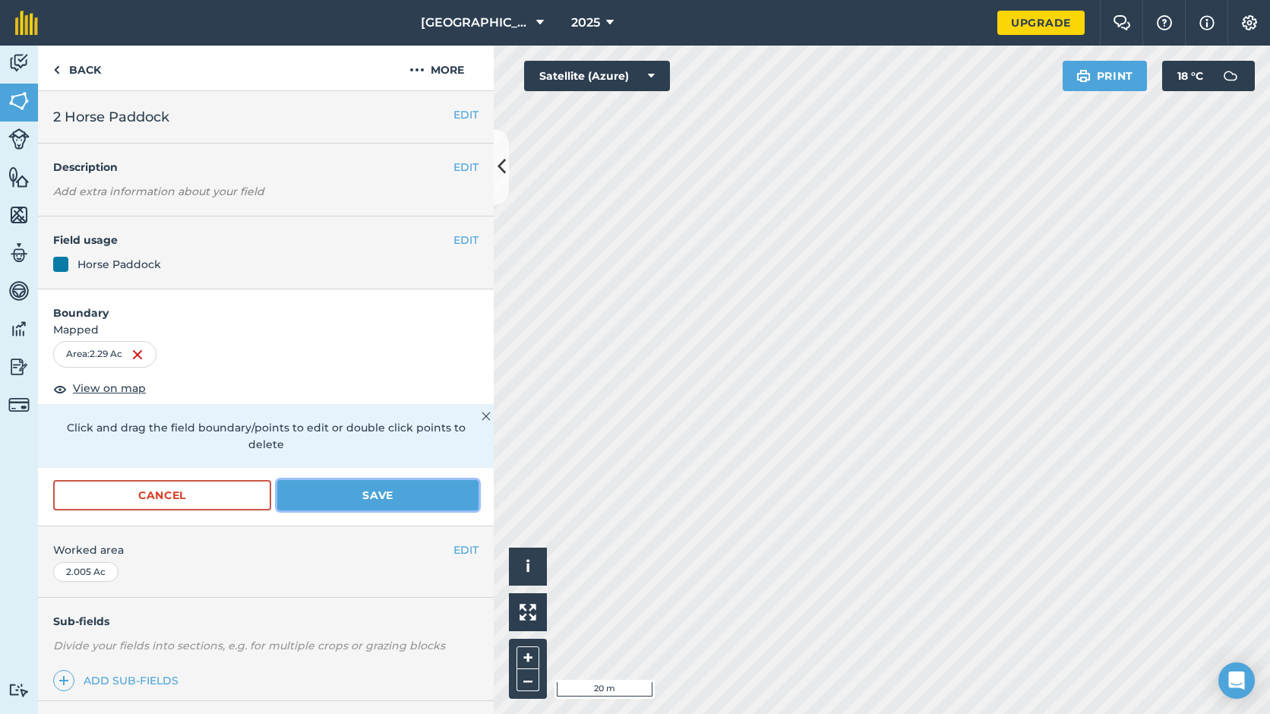
click at [453, 499] on button "Save" at bounding box center [377, 495] width 201 height 30
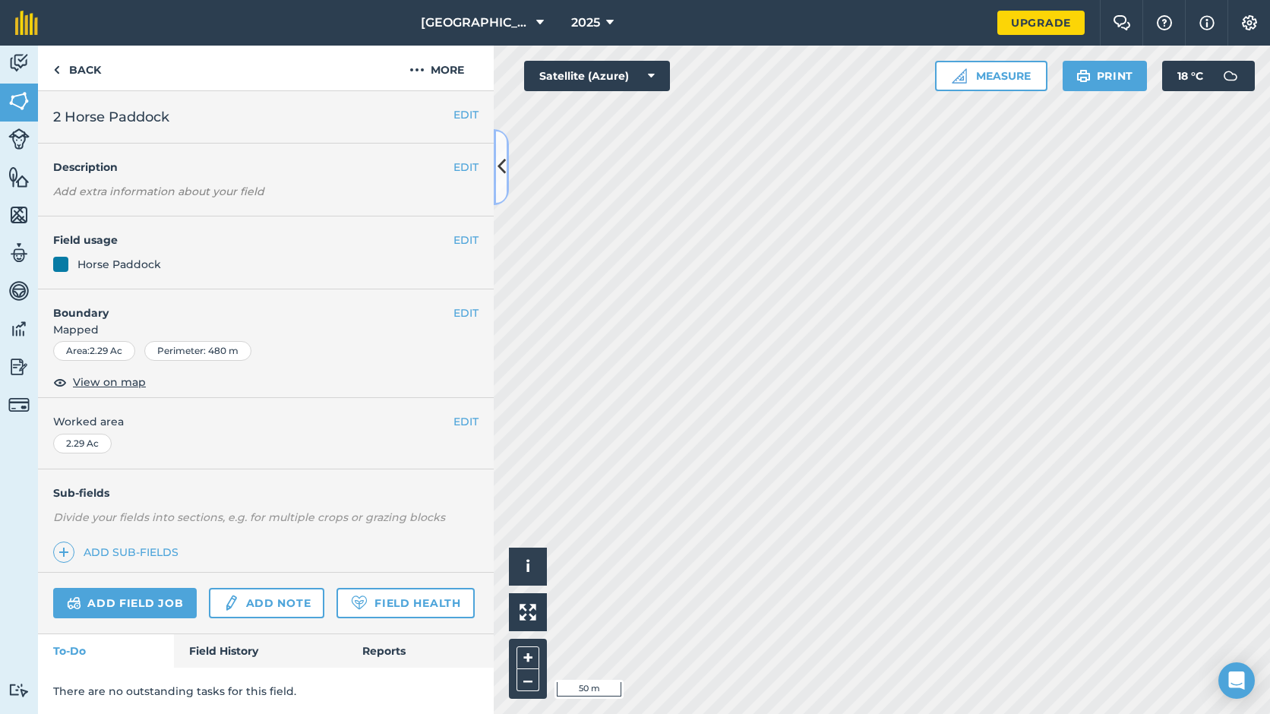
click at [504, 179] on icon at bounding box center [502, 166] width 8 height 27
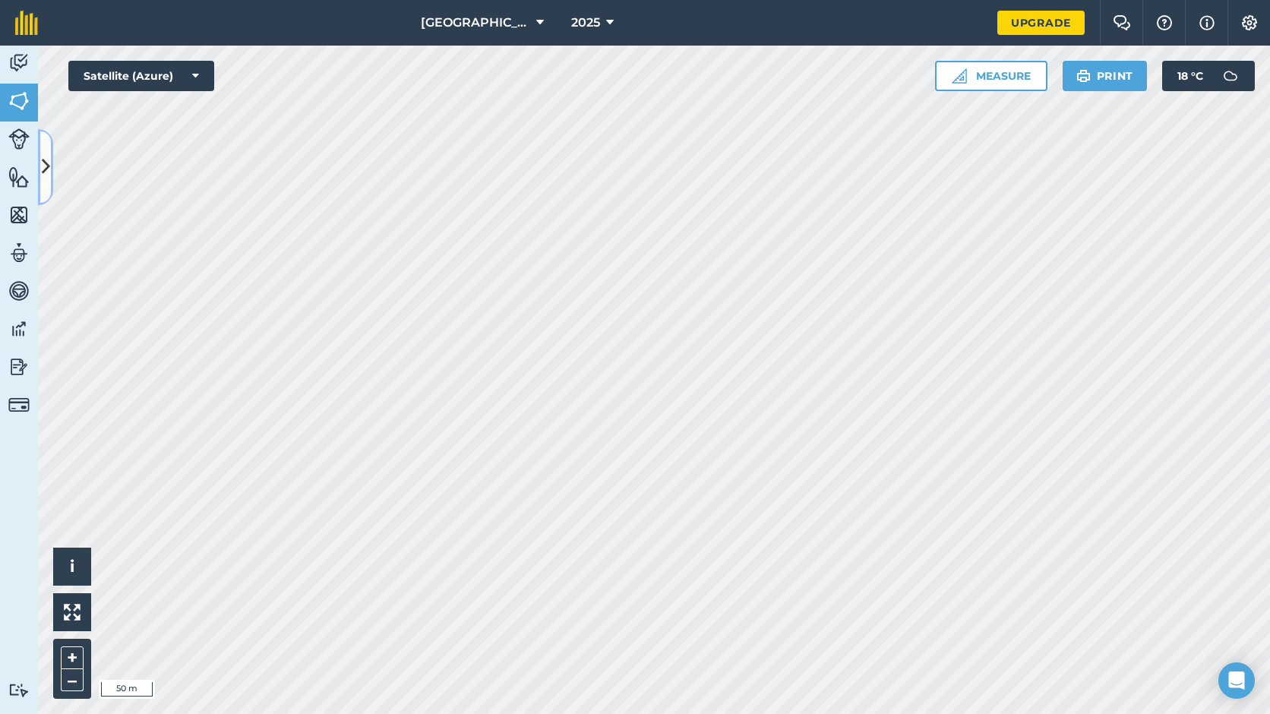
click at [46, 175] on icon at bounding box center [46, 166] width 8 height 27
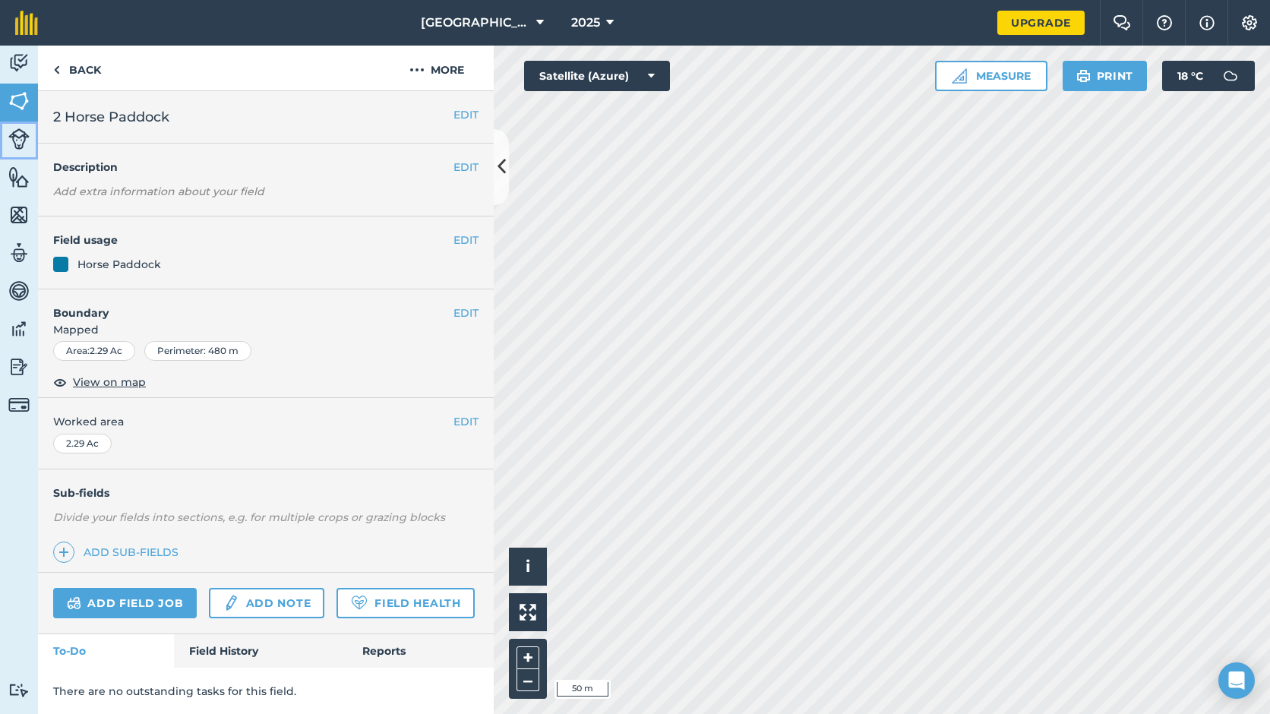
click at [32, 145] on link "Livestock" at bounding box center [19, 141] width 38 height 38
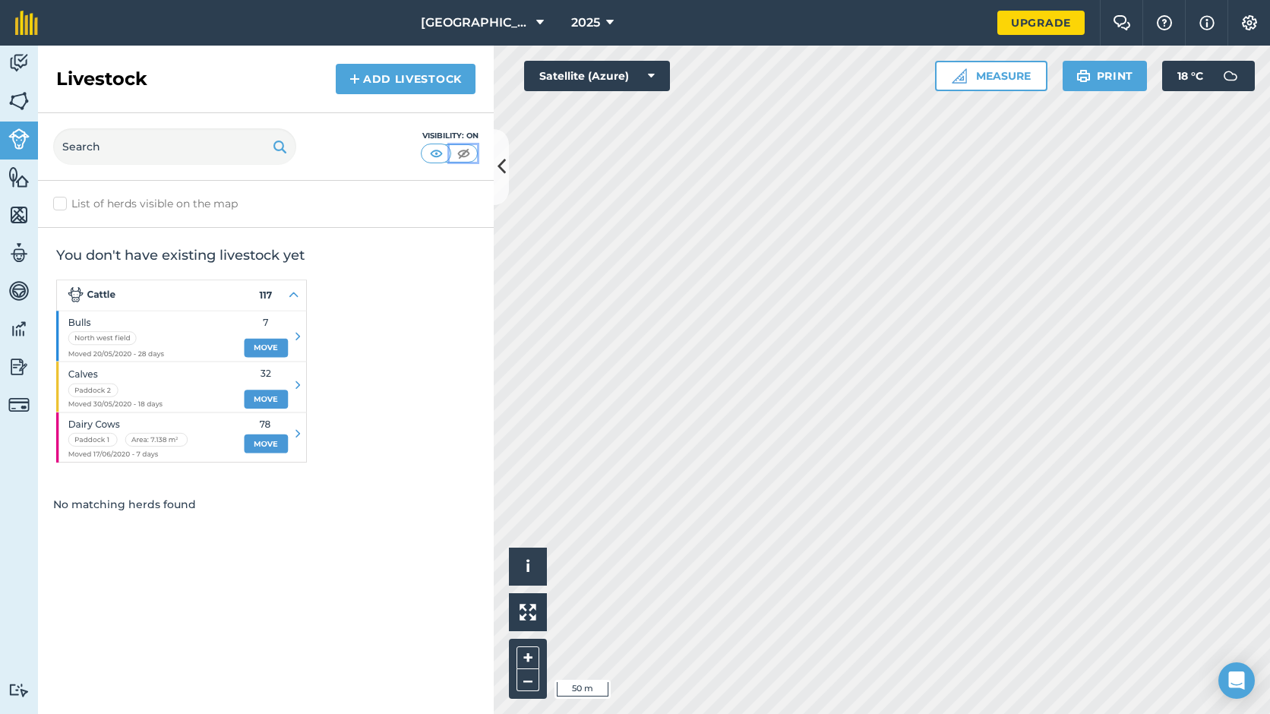
click at [476, 156] on button at bounding box center [463, 153] width 27 height 17
click at [15, 185] on img at bounding box center [18, 177] width 21 height 23
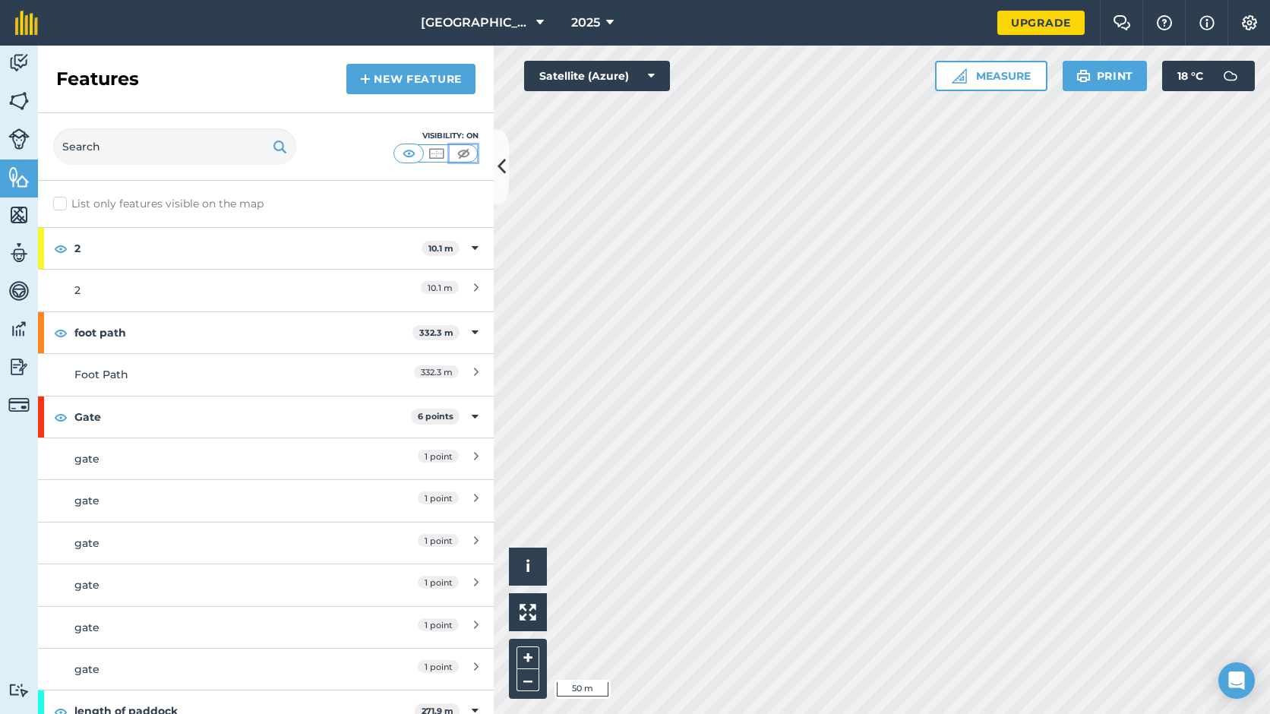
click at [458, 151] on img at bounding box center [463, 153] width 19 height 15
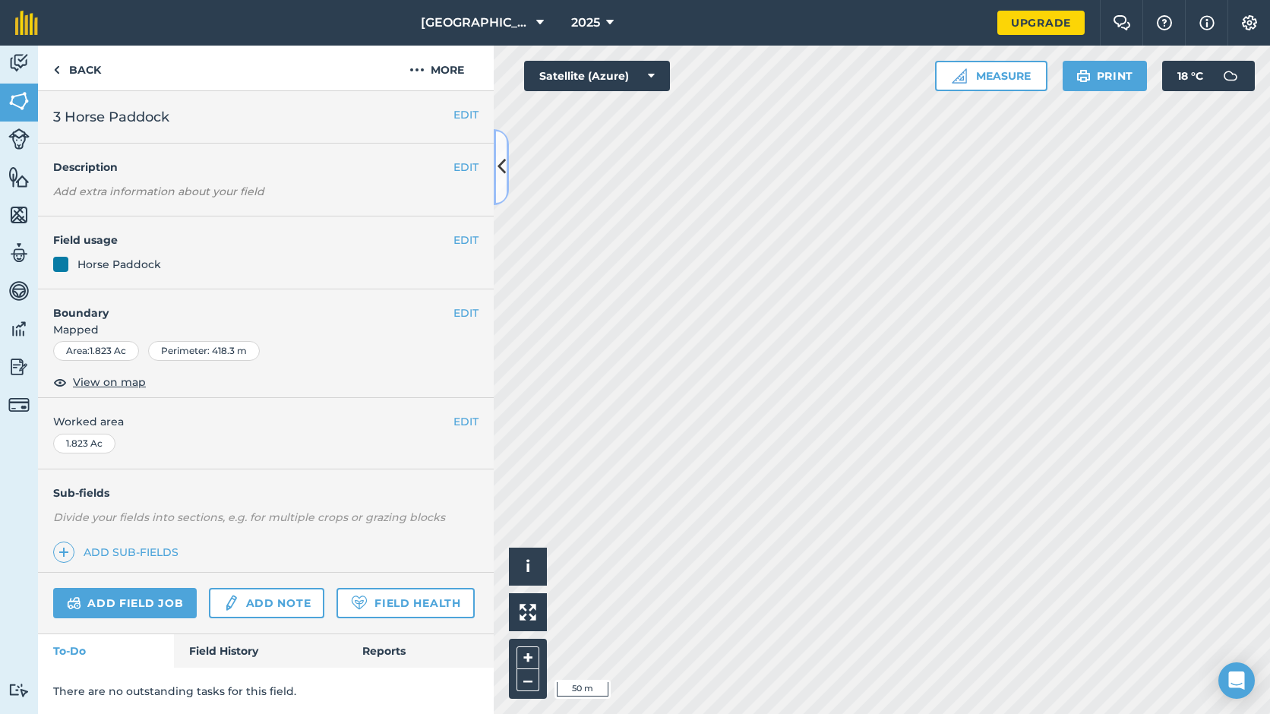
click at [500, 194] on button at bounding box center [501, 167] width 15 height 76
